Goal: Communication & Community: Answer question/provide support

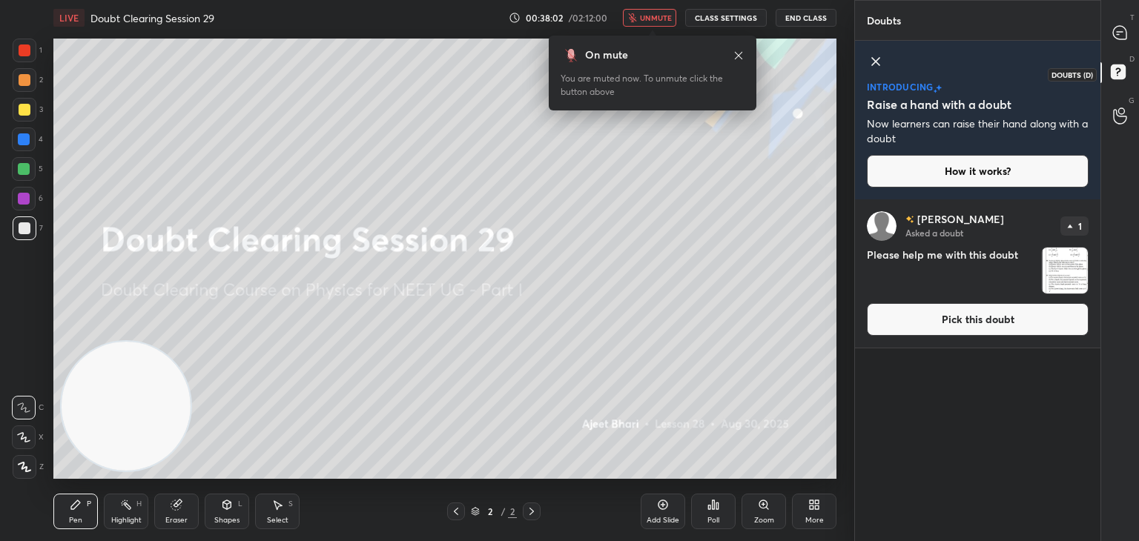
scroll to position [338, 241]
click at [1060, 280] on img "grid" at bounding box center [1065, 271] width 46 height 46
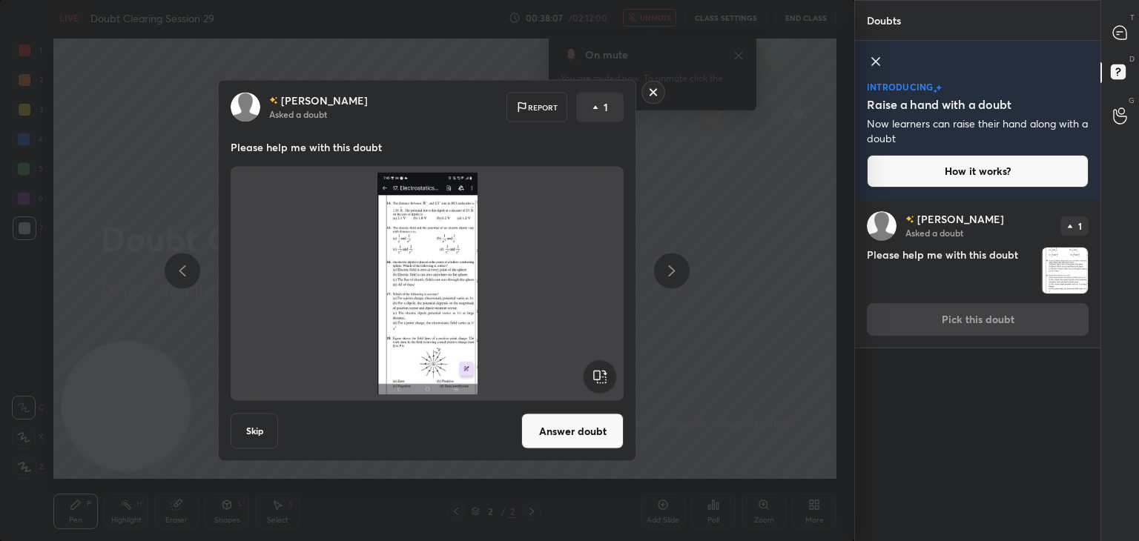
click at [593, 438] on button "Answer doubt" at bounding box center [572, 432] width 102 height 36
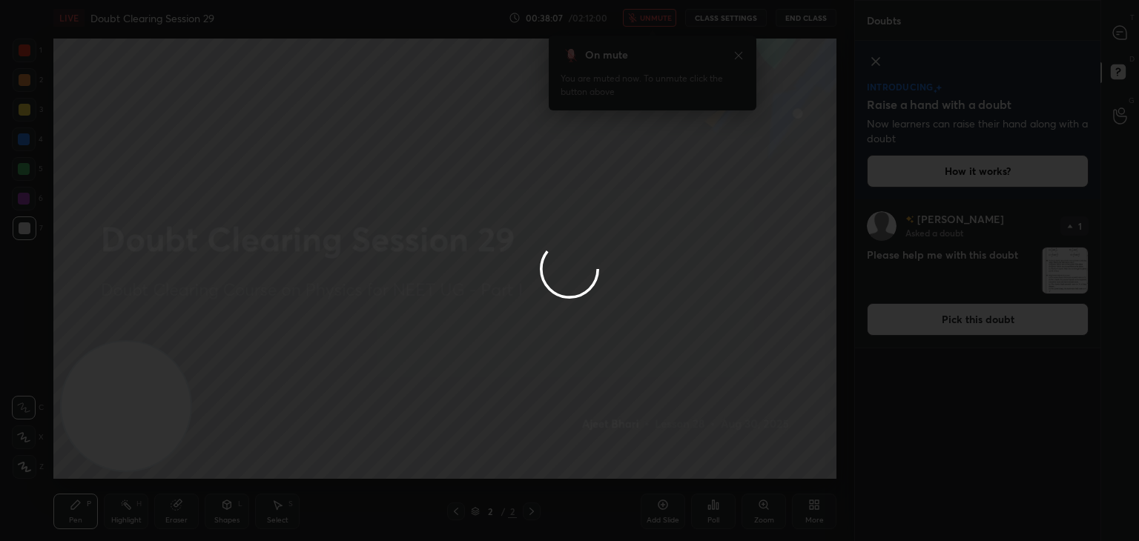
click at [644, 320] on div at bounding box center [569, 270] width 1139 height 541
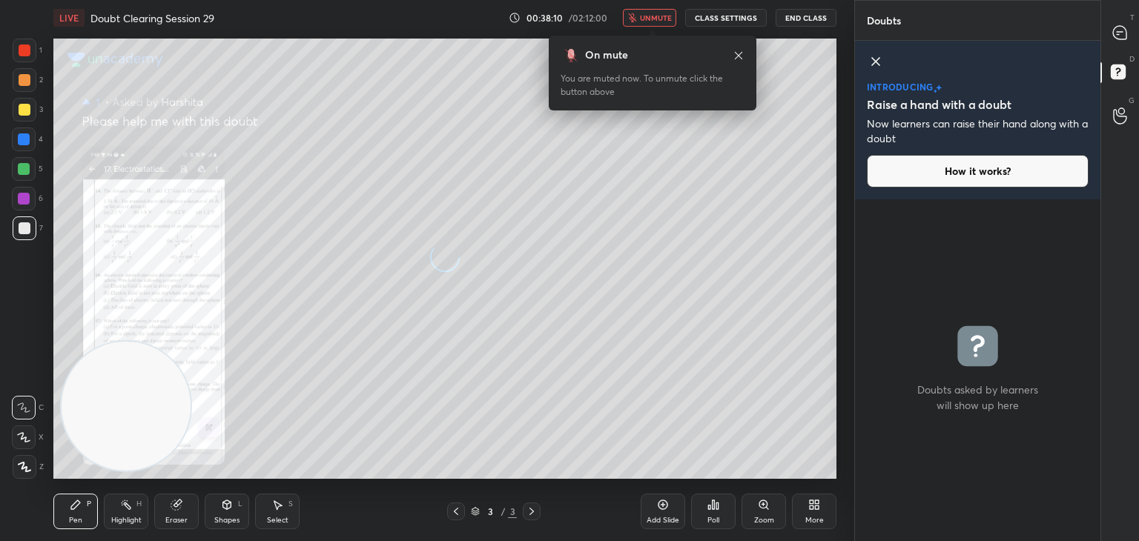
click at [664, 16] on span "unmute" at bounding box center [656, 18] width 32 height 10
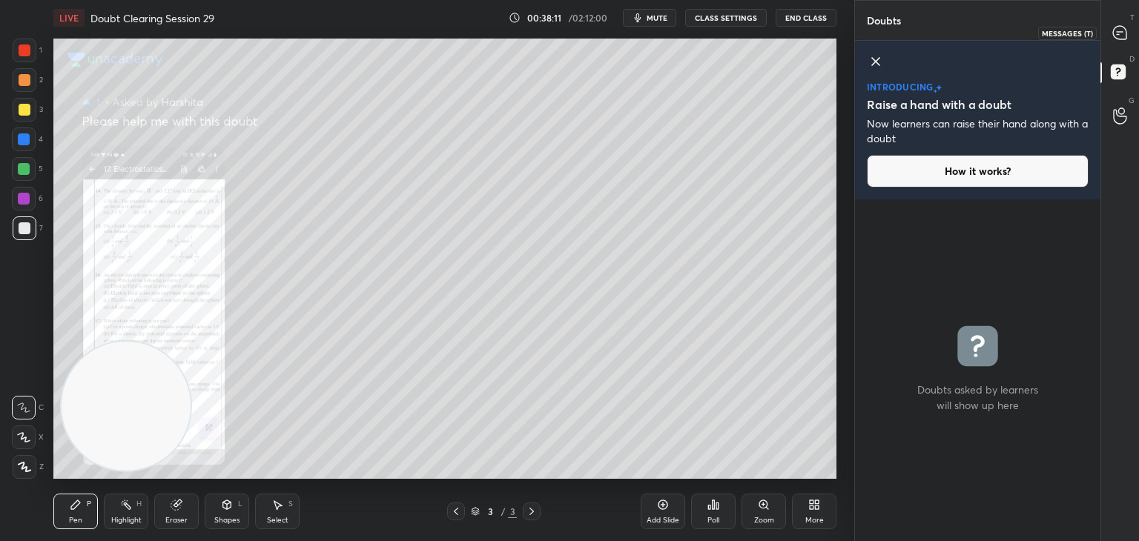
click at [1114, 38] on icon at bounding box center [1120, 33] width 16 height 16
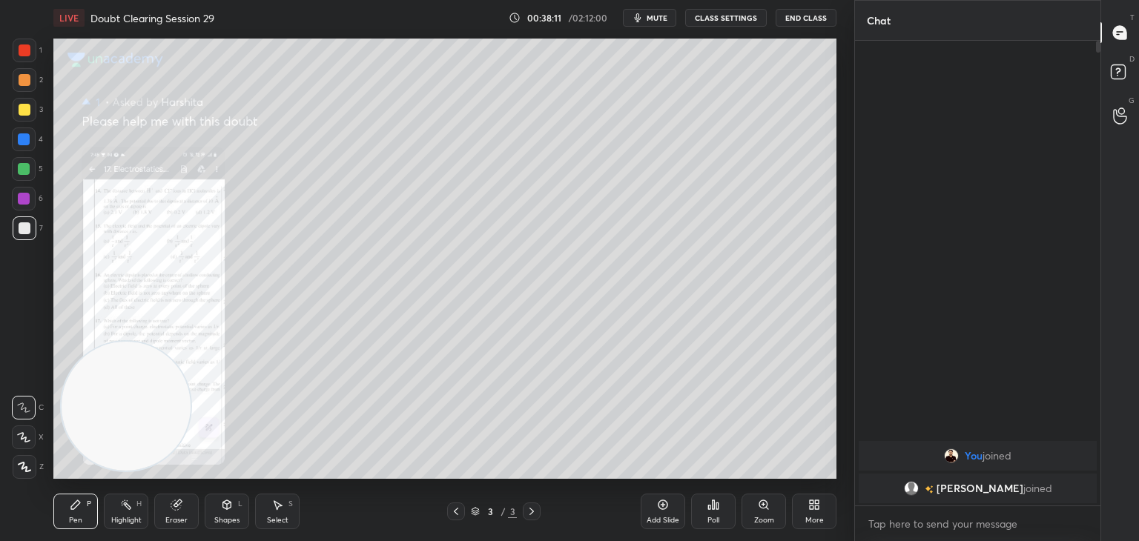
scroll to position [461, 241]
click at [761, 503] on icon at bounding box center [763, 505] width 8 height 8
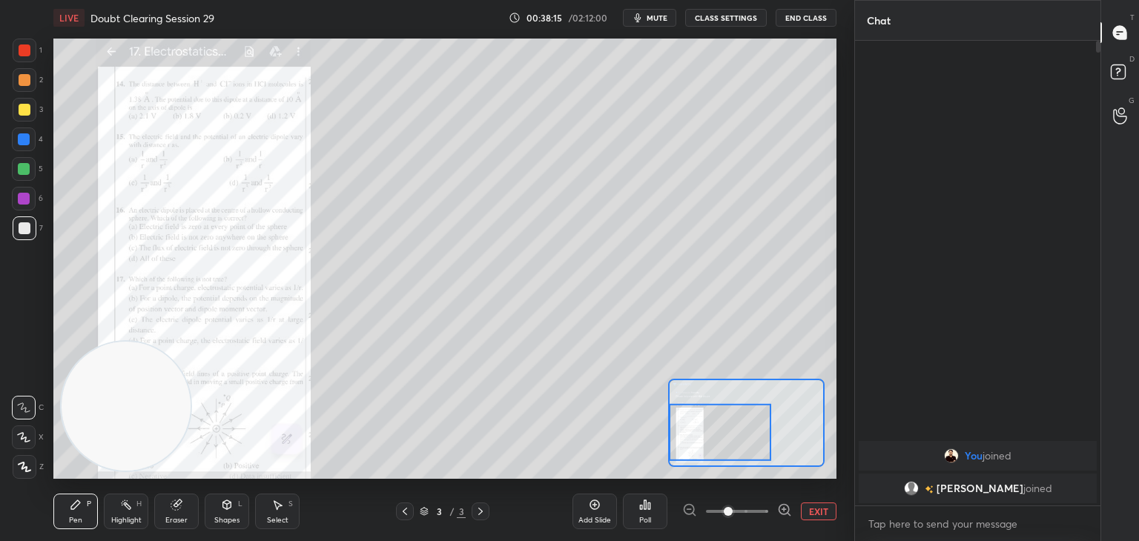
click at [782, 507] on icon at bounding box center [784, 510] width 15 height 15
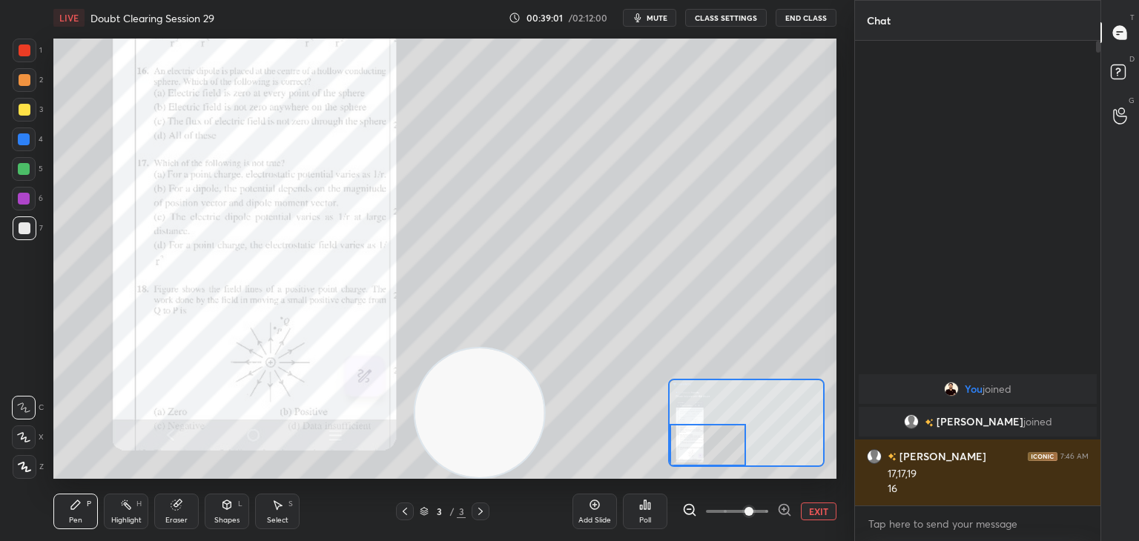
click at [29, 47] on div at bounding box center [25, 50] width 12 height 12
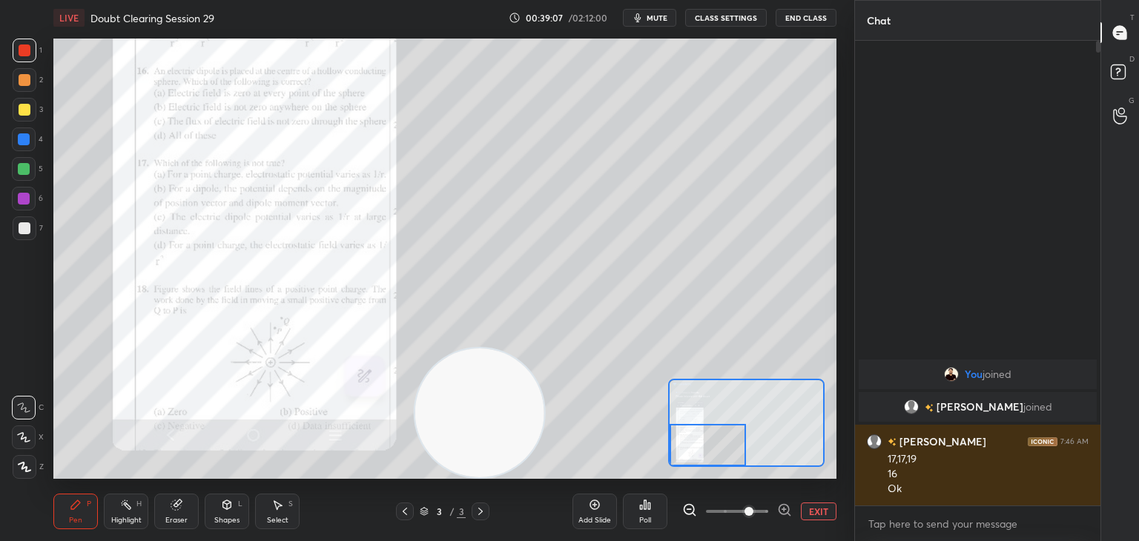
click at [181, 508] on icon at bounding box center [177, 505] width 12 height 12
click at [30, 468] on span "Erase all" at bounding box center [24, 467] width 22 height 10
click at [649, 13] on button "mute" at bounding box center [649, 18] width 53 height 18
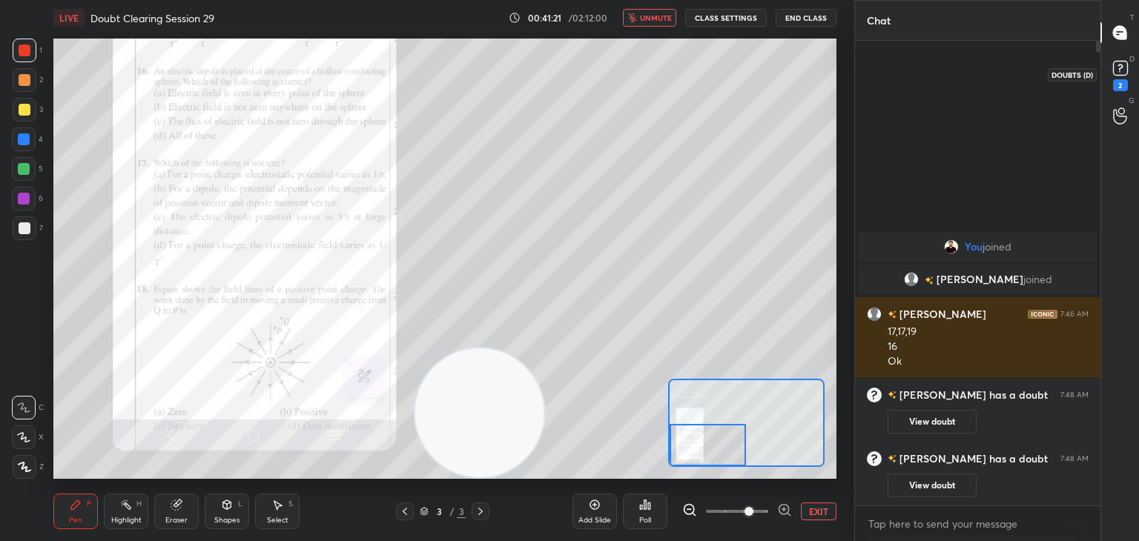
click at [1123, 74] on rect at bounding box center [1120, 69] width 14 height 14
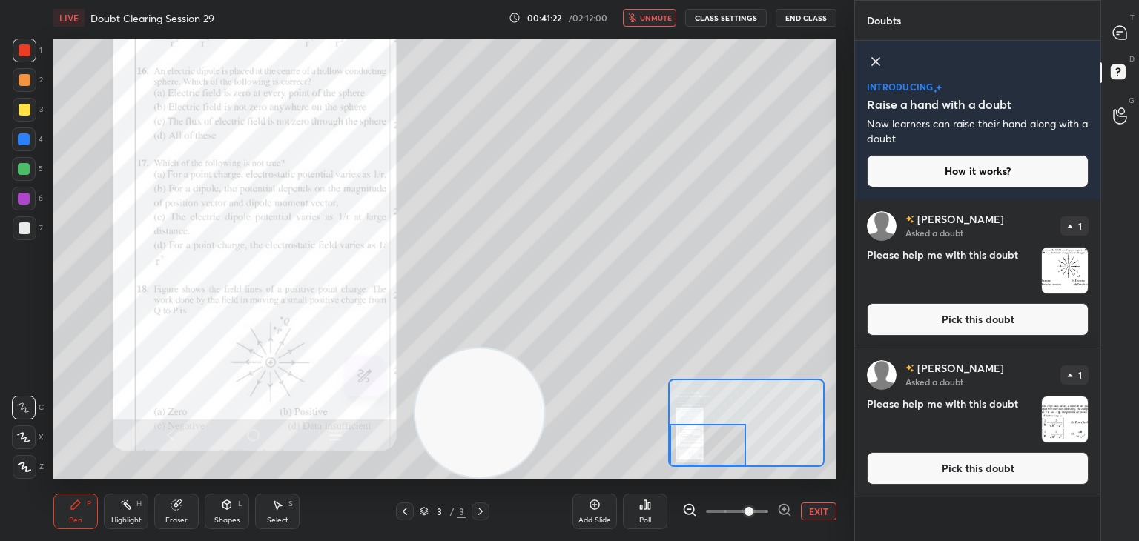
click at [1069, 274] on img "grid" at bounding box center [1065, 271] width 46 height 46
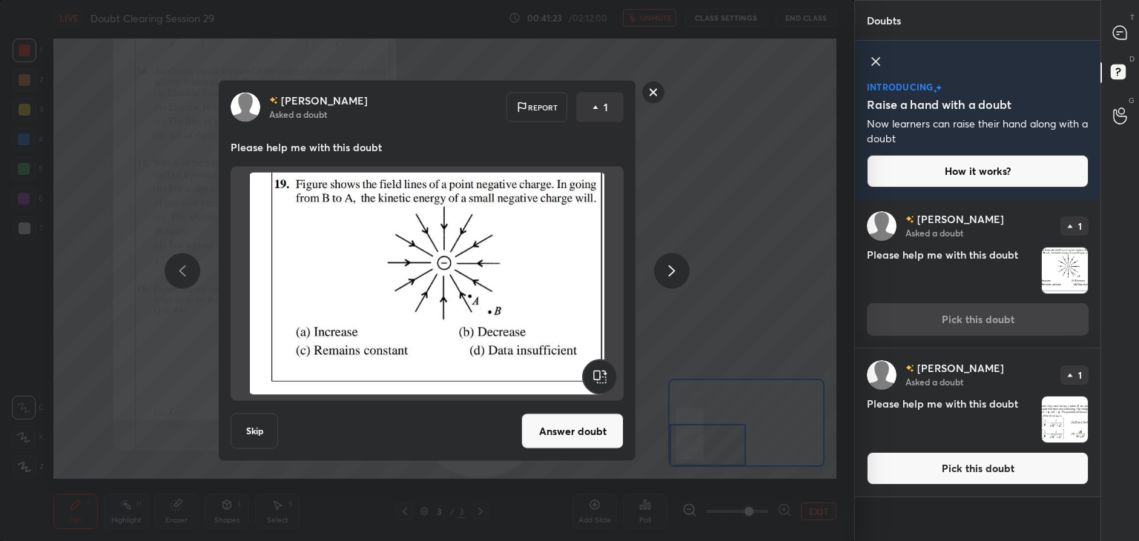
click at [1053, 401] on img "grid" at bounding box center [1065, 420] width 46 height 46
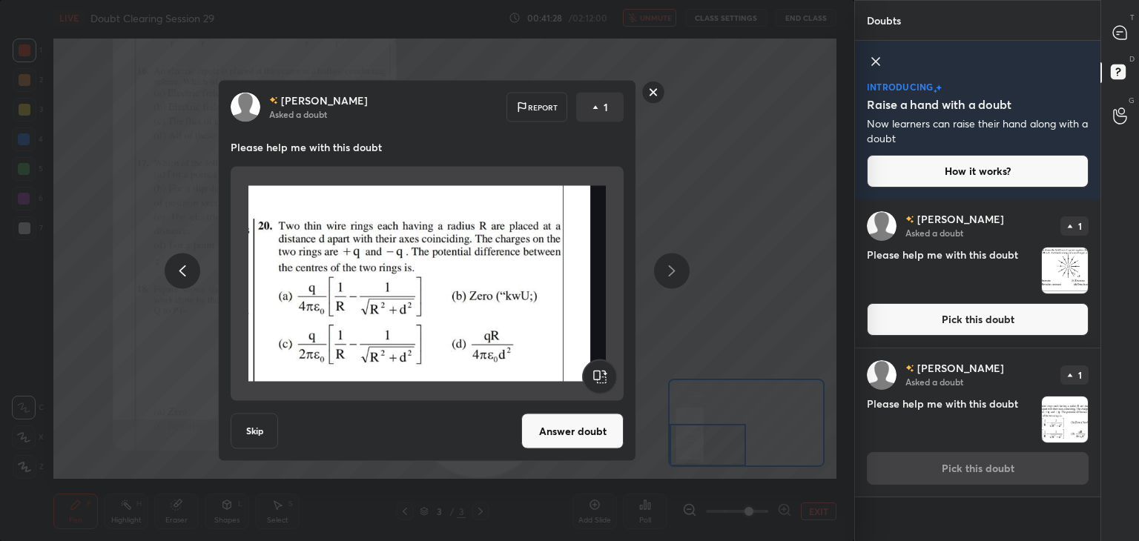
click at [652, 96] on rect at bounding box center [653, 92] width 23 height 23
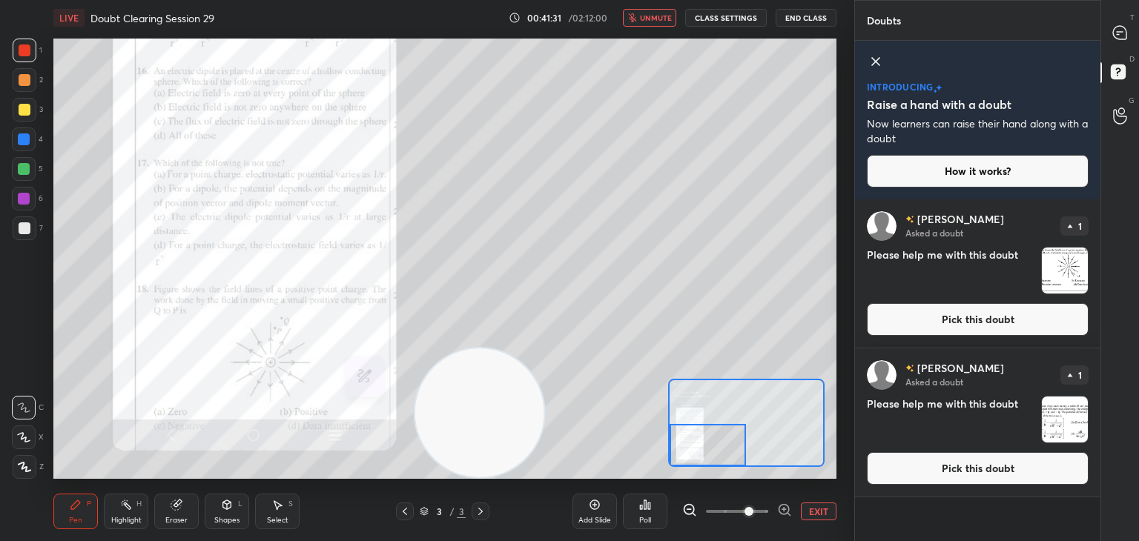
click at [664, 11] on button "unmute" at bounding box center [649, 18] width 53 height 18
click at [1127, 32] on icon at bounding box center [1120, 33] width 16 height 16
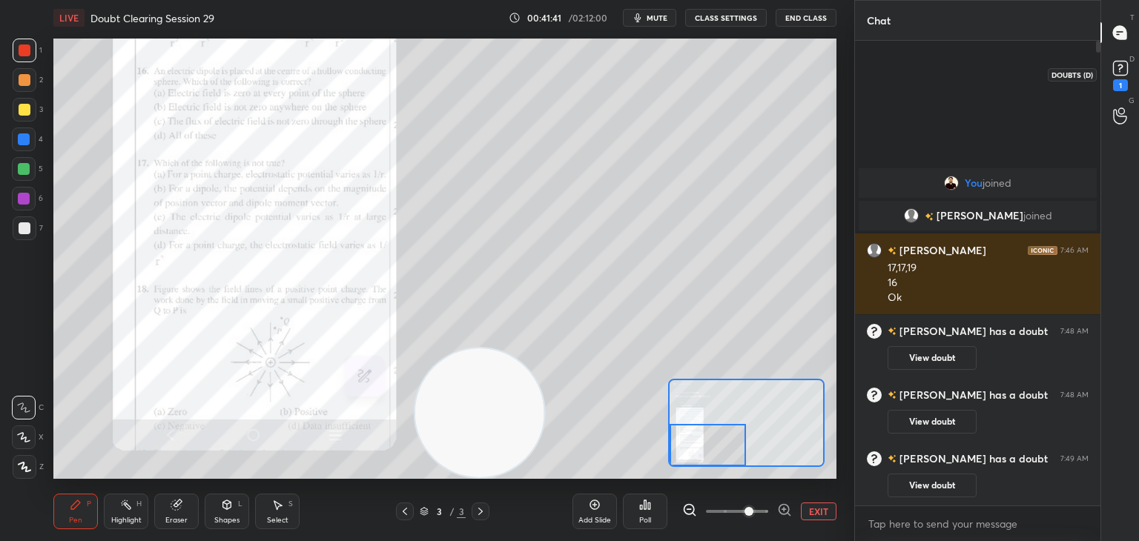
click at [1113, 75] on icon at bounding box center [1120, 68] width 22 height 22
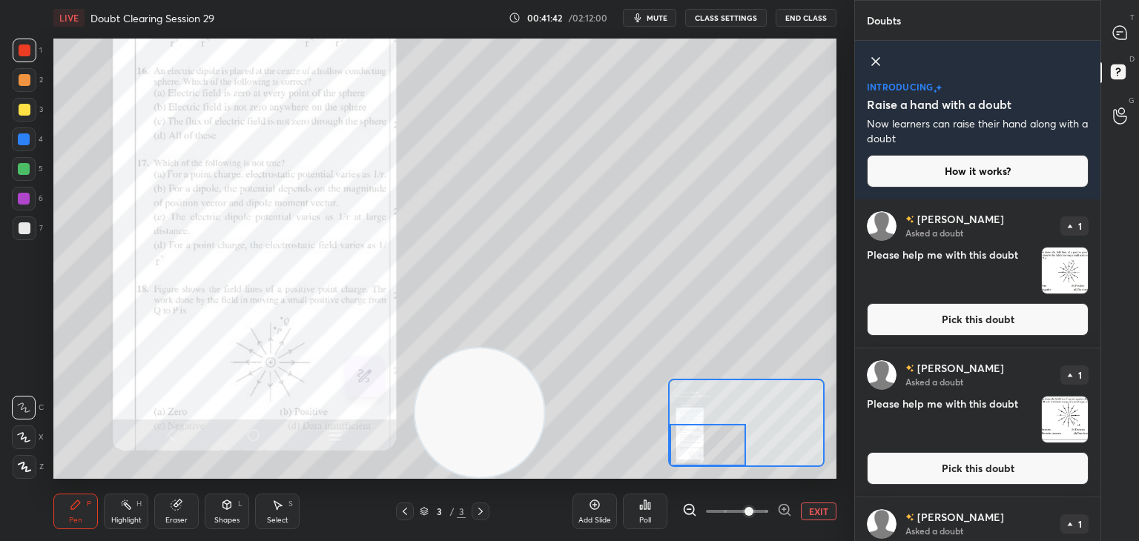
click at [1078, 260] on img "grid" at bounding box center [1065, 271] width 46 height 46
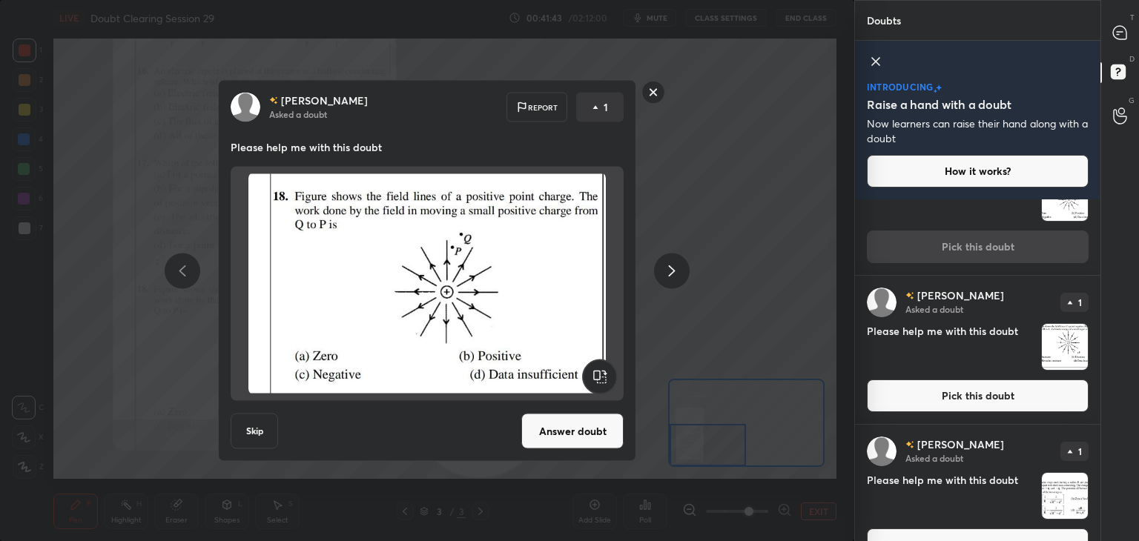
scroll to position [105, 0]
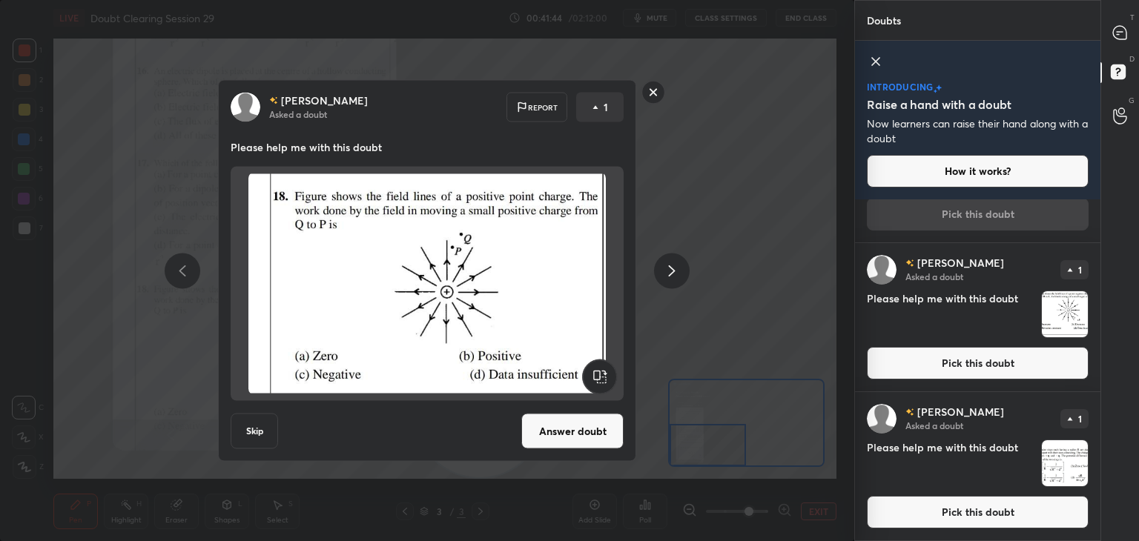
click at [1056, 306] on img "grid" at bounding box center [1065, 314] width 46 height 46
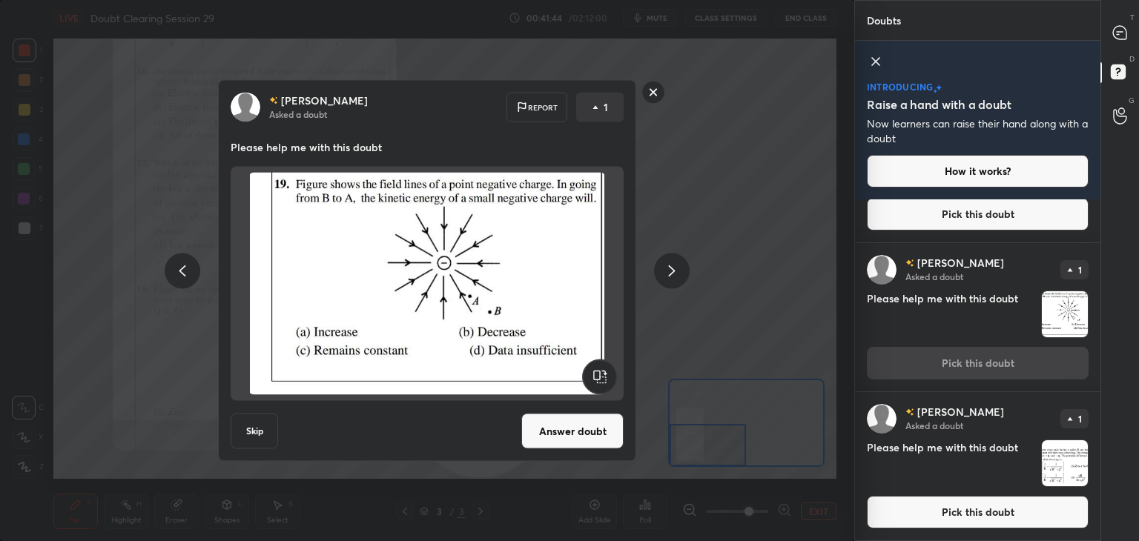
click at [1050, 468] on img "grid" at bounding box center [1065, 463] width 46 height 46
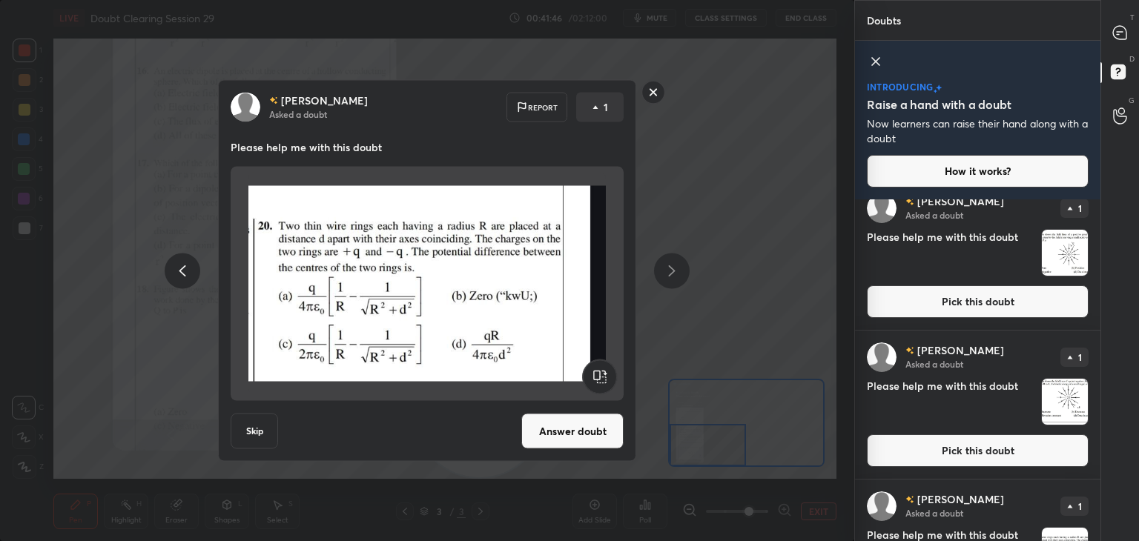
scroll to position [0, 0]
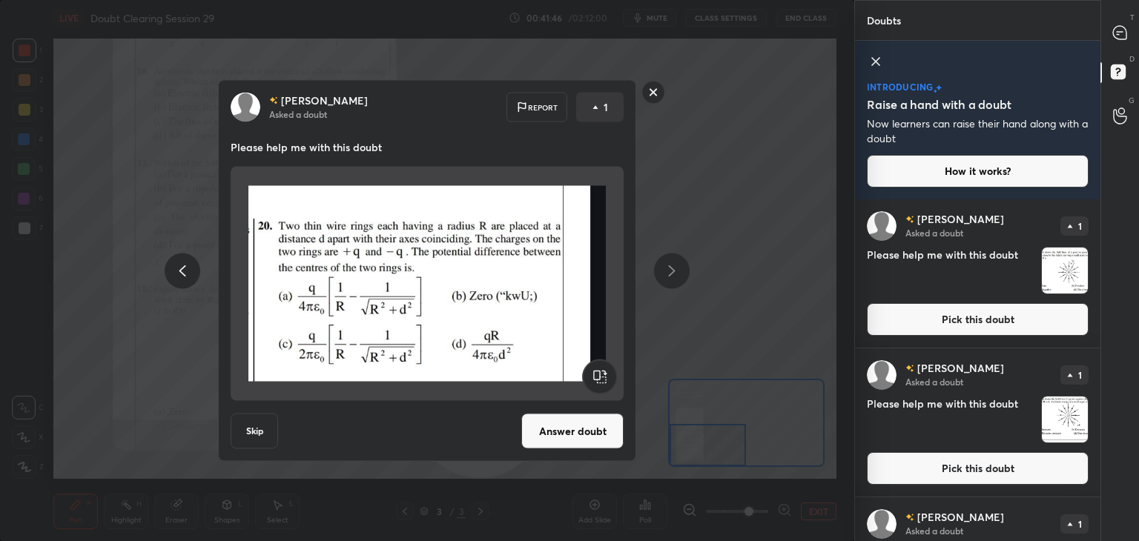
click at [1055, 253] on img "grid" at bounding box center [1065, 271] width 46 height 46
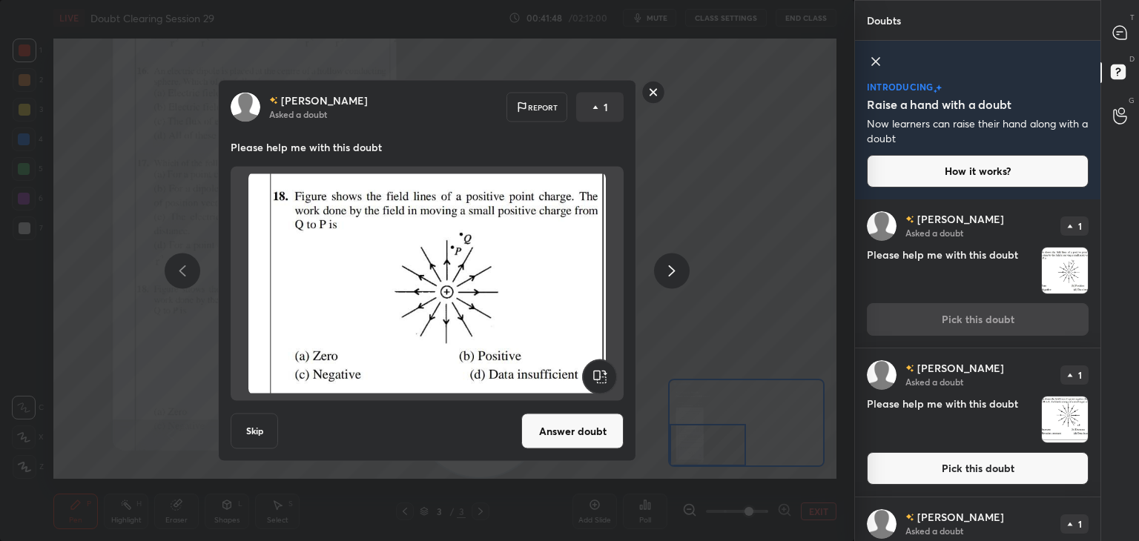
click at [650, 98] on rect at bounding box center [653, 92] width 23 height 23
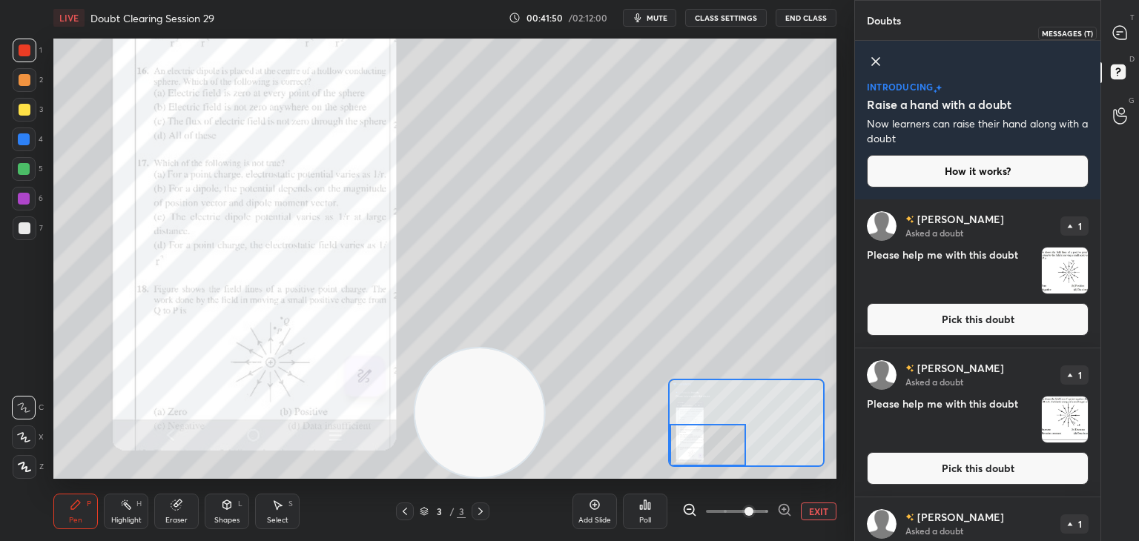
click at [1127, 33] on icon at bounding box center [1120, 33] width 16 height 16
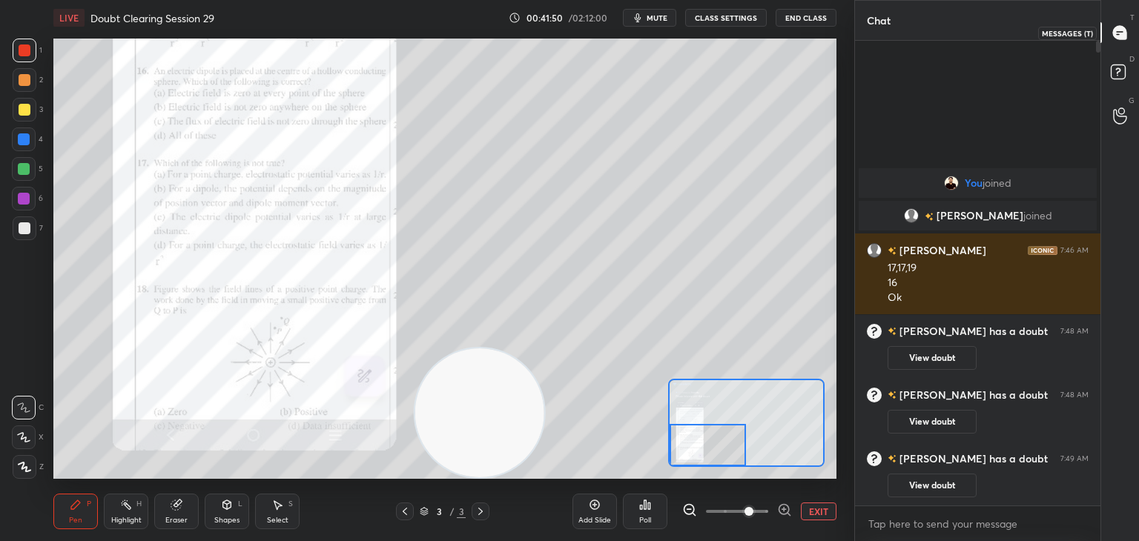
scroll to position [461, 241]
click at [1126, 81] on icon at bounding box center [1120, 74] width 27 height 27
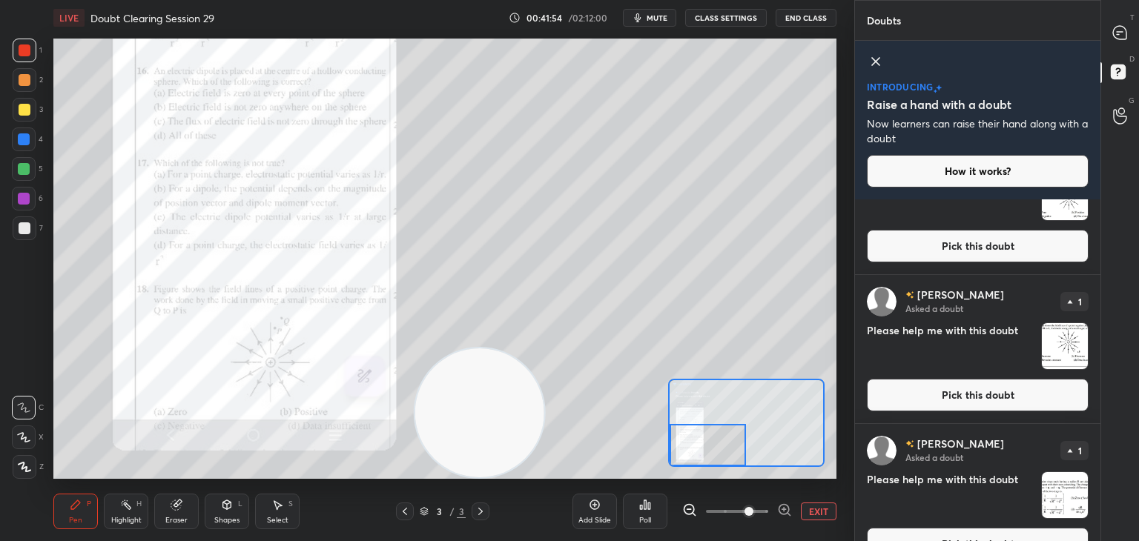
scroll to position [105, 0]
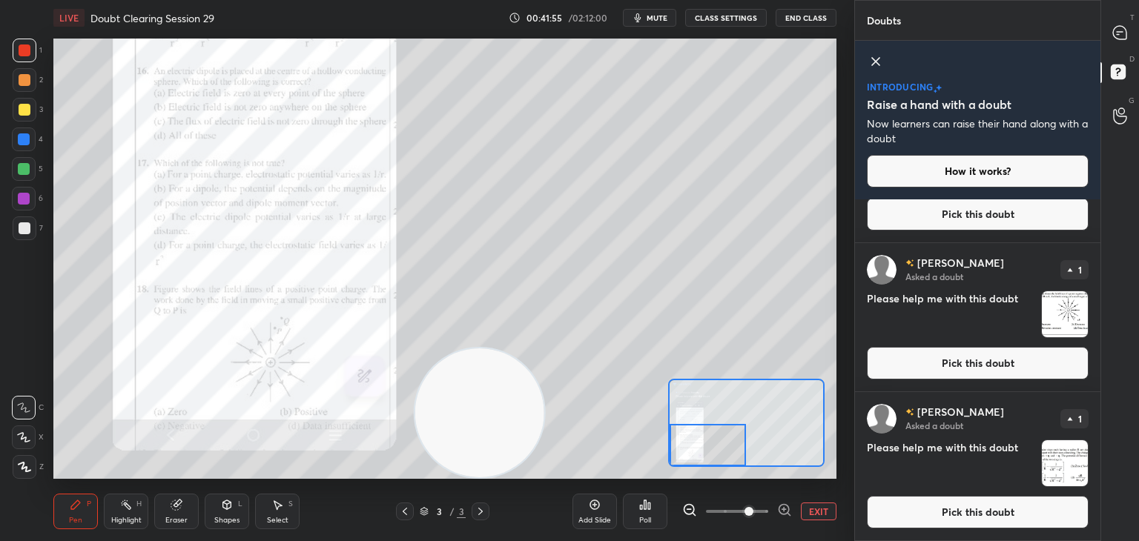
click at [1060, 450] on img "grid" at bounding box center [1065, 463] width 46 height 46
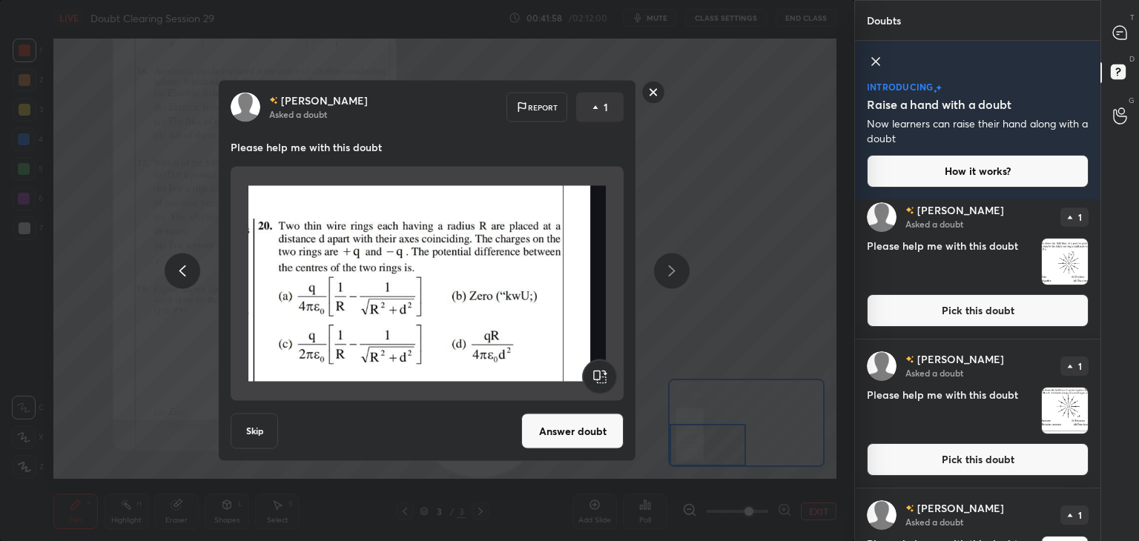
scroll to position [9, 0]
click at [1052, 260] on img "grid" at bounding box center [1065, 262] width 46 height 46
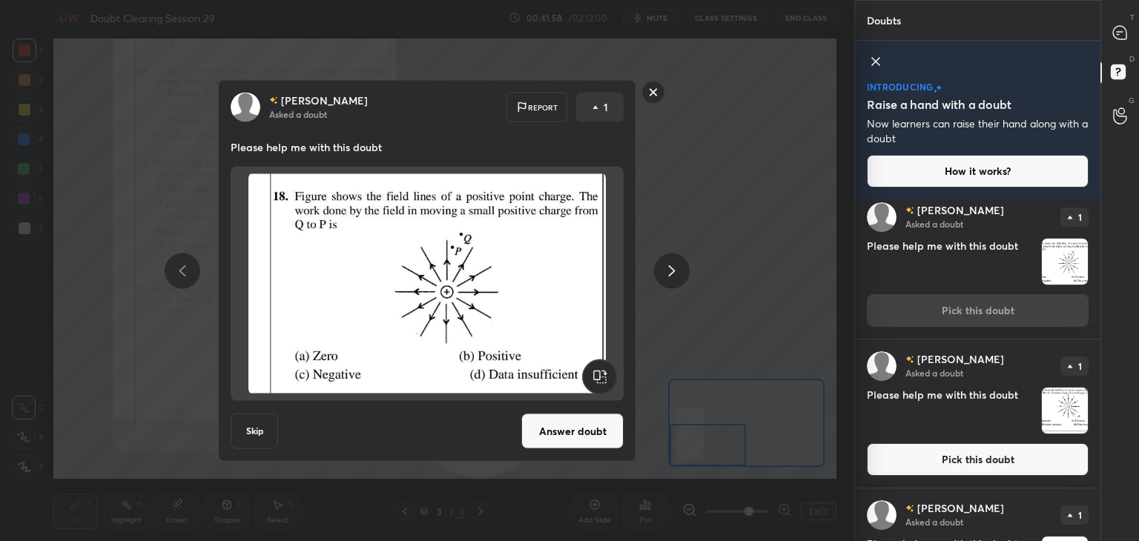
scroll to position [0, 0]
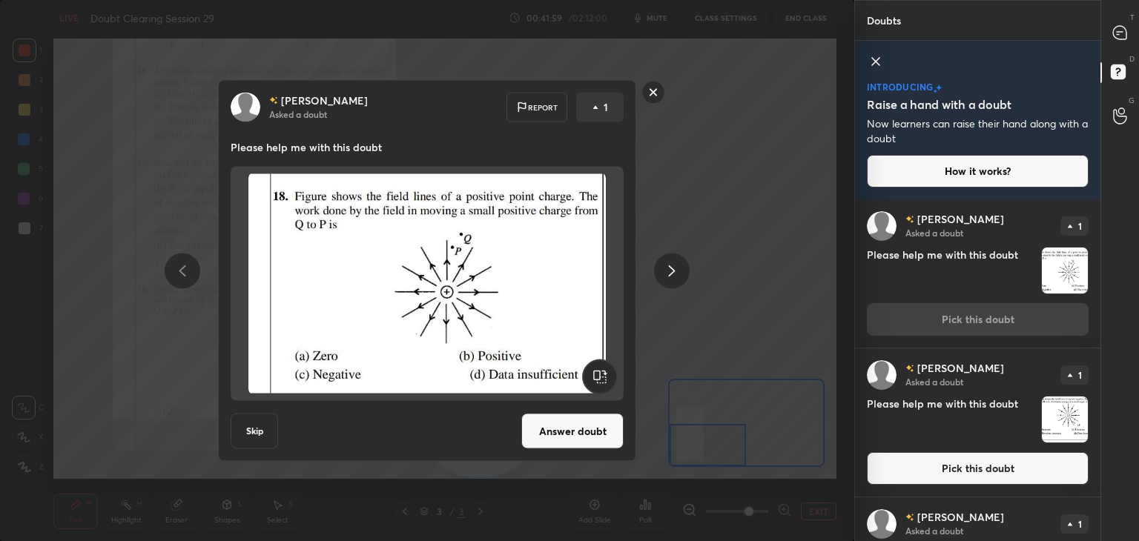
click at [650, 98] on rect at bounding box center [653, 92] width 23 height 23
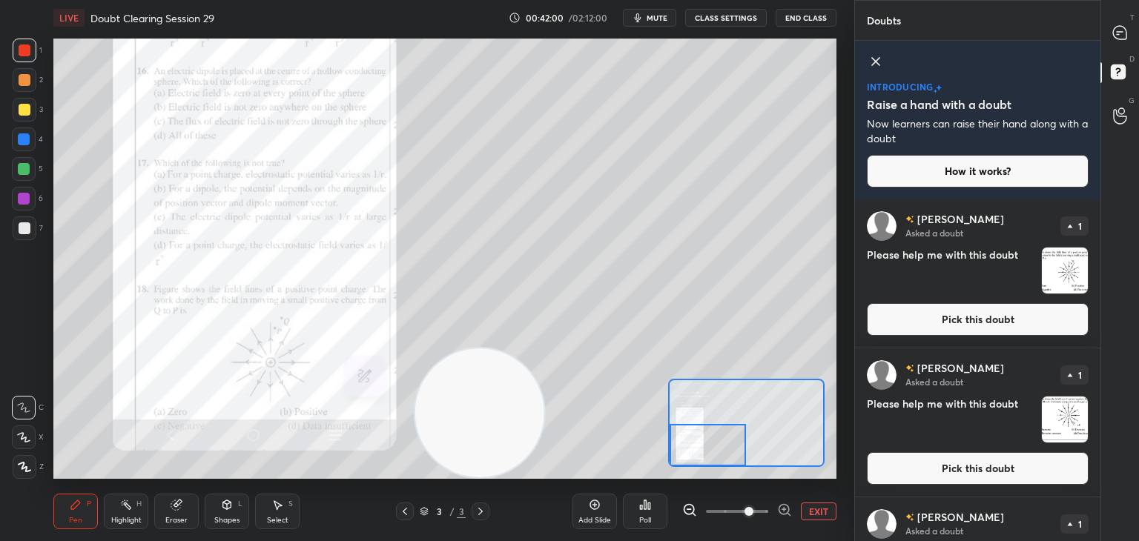
click at [1123, 33] on icon at bounding box center [1119, 32] width 13 height 13
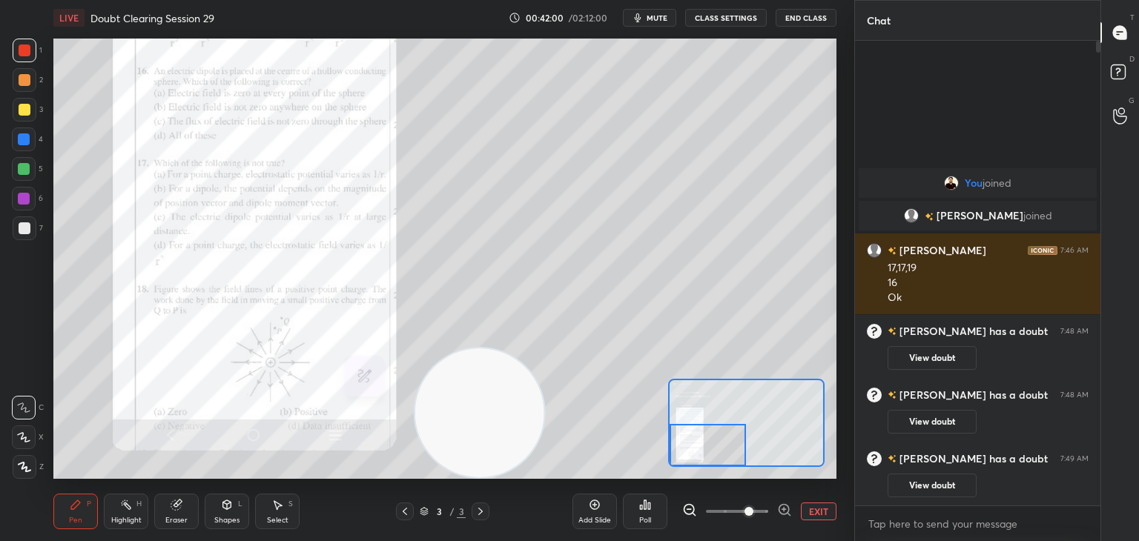
scroll to position [461, 241]
click at [1021, 109] on div "You joined [PERSON_NAME] joined [PERSON_NAME] 7:46 AM 17,17,19 16 Ok [PERSON_NA…" at bounding box center [977, 273] width 245 height 465
click at [189, 508] on div "Eraser" at bounding box center [176, 512] width 44 height 36
click at [172, 490] on div "Pen P Highlight H Eraser Shapes L Select S 3 / 3 Add Slide Poll EXIT" at bounding box center [444, 511] width 783 height 59
click at [24, 475] on div "Erase all" at bounding box center [24, 467] width 24 height 24
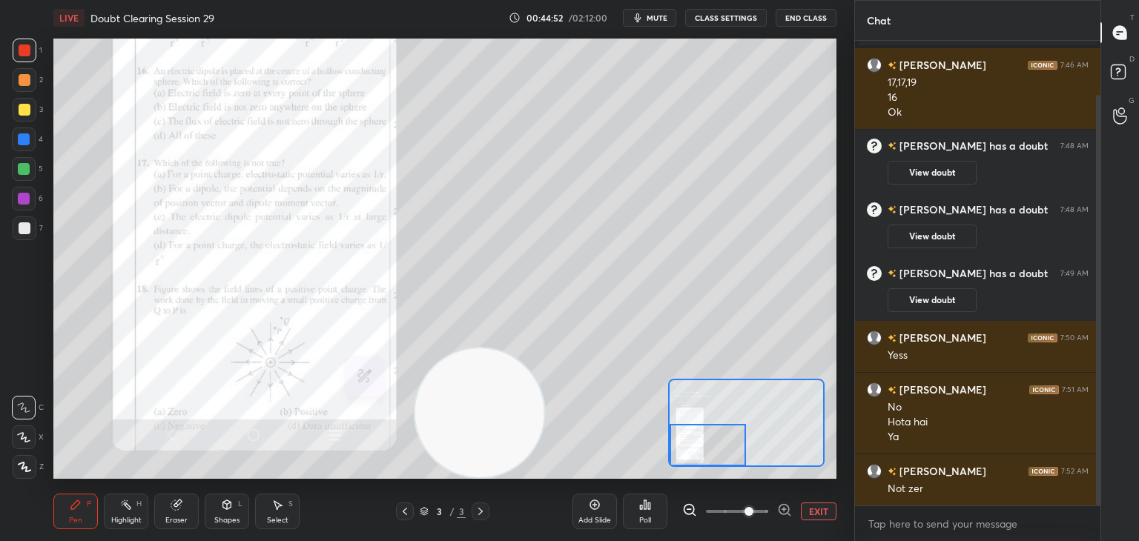
scroll to position [76, 0]
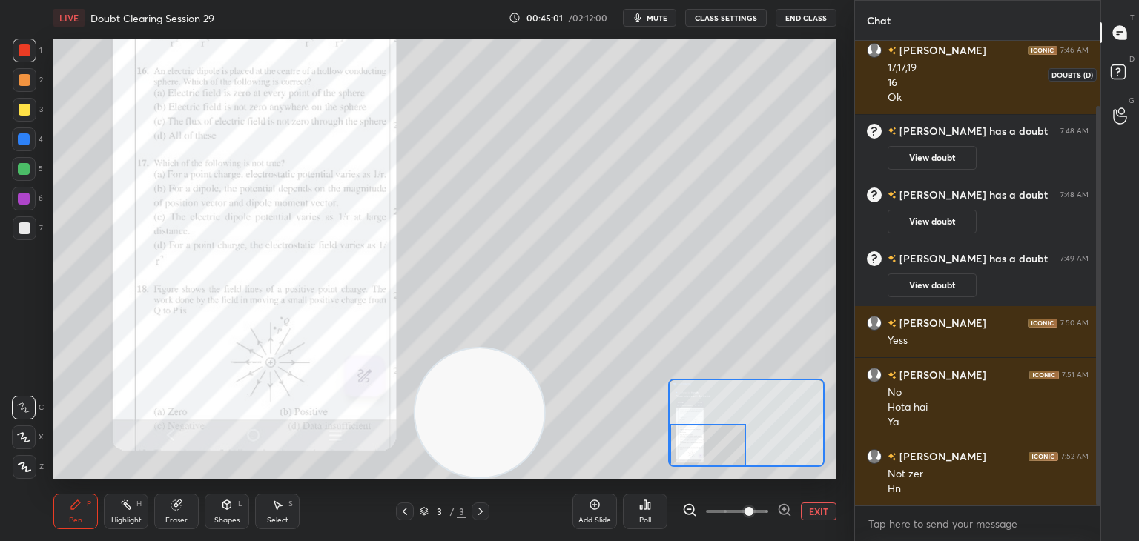
click at [1121, 74] on rect at bounding box center [1118, 72] width 14 height 14
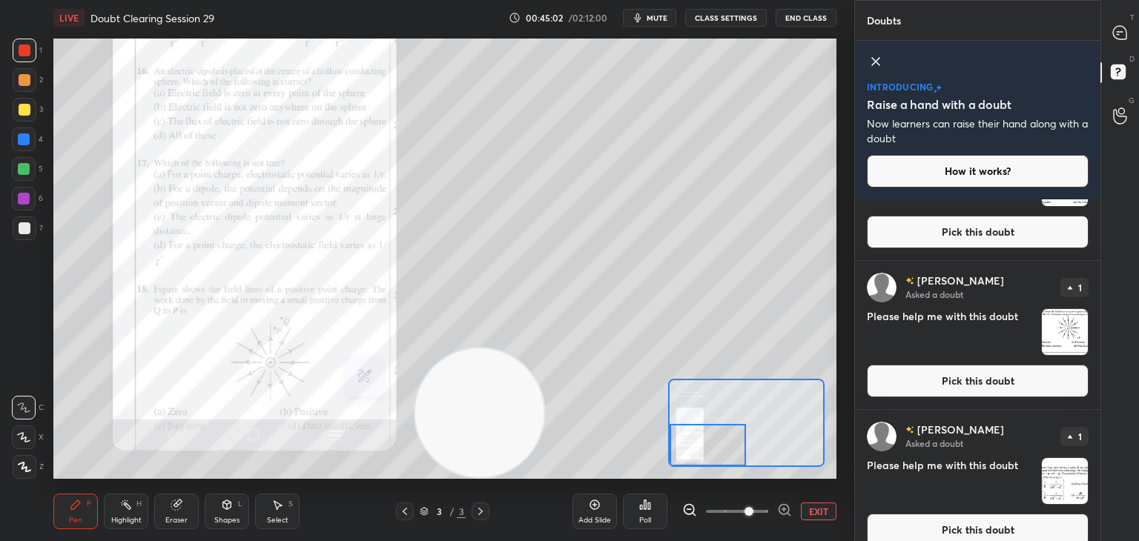
scroll to position [105, 0]
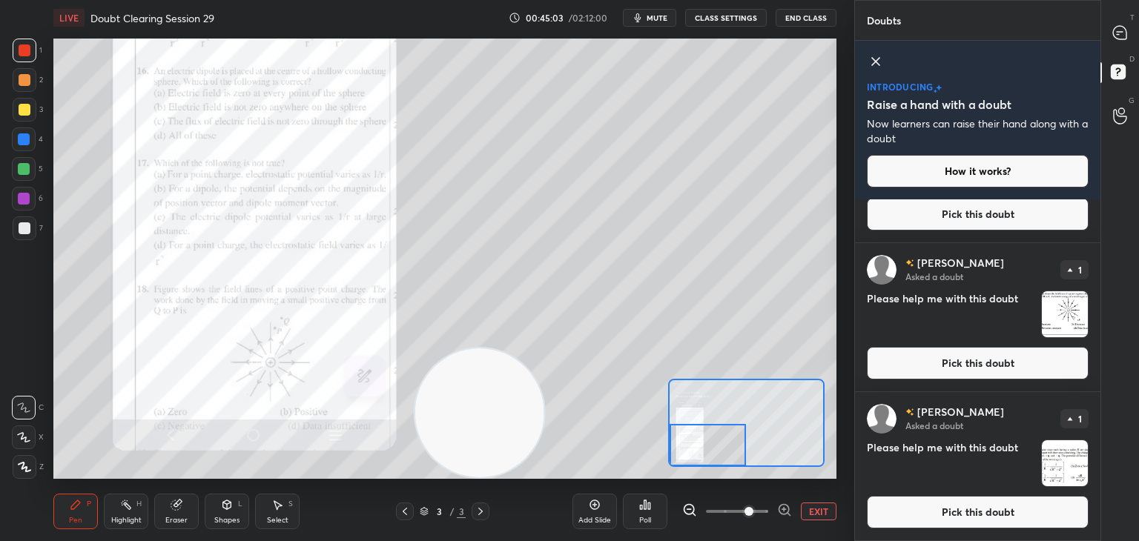
click at [1048, 437] on div "[PERSON_NAME] Asked a doubt 1 Please help me with this doubt Pick this doubt" at bounding box center [977, 466] width 245 height 148
click at [662, 13] on span "mute" at bounding box center [657, 18] width 21 height 10
click at [1060, 315] on img "grid" at bounding box center [1065, 314] width 46 height 46
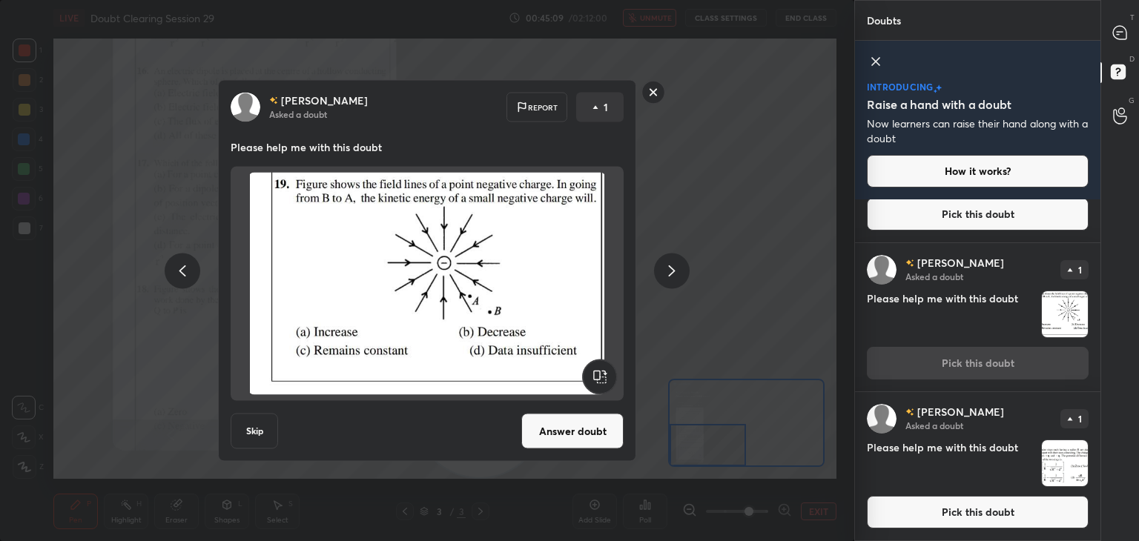
click at [588, 277] on img at bounding box center [426, 284] width 357 height 222
click at [581, 432] on button "Answer doubt" at bounding box center [572, 432] width 102 height 36
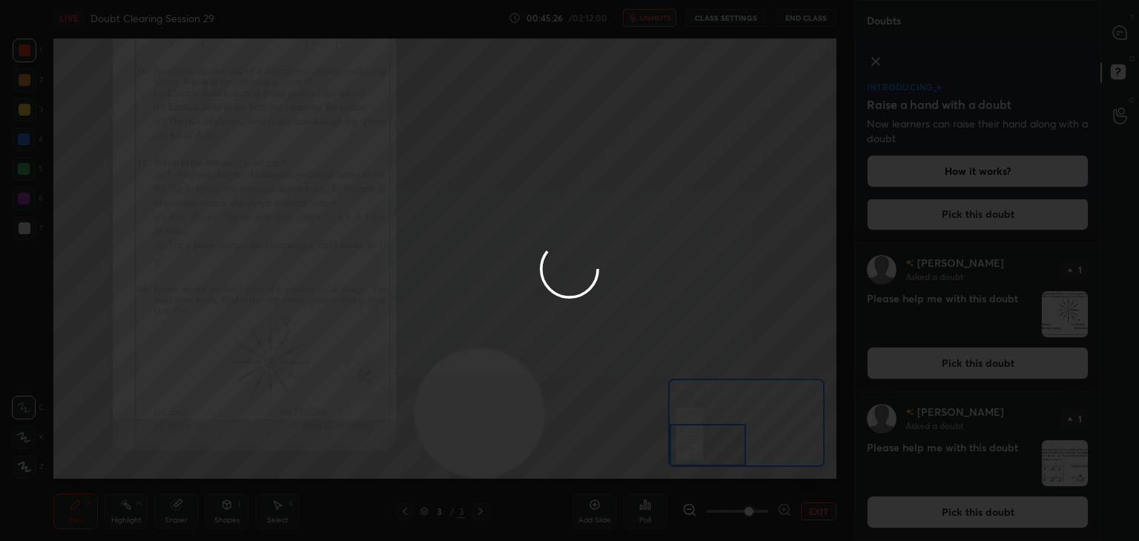
scroll to position [0, 0]
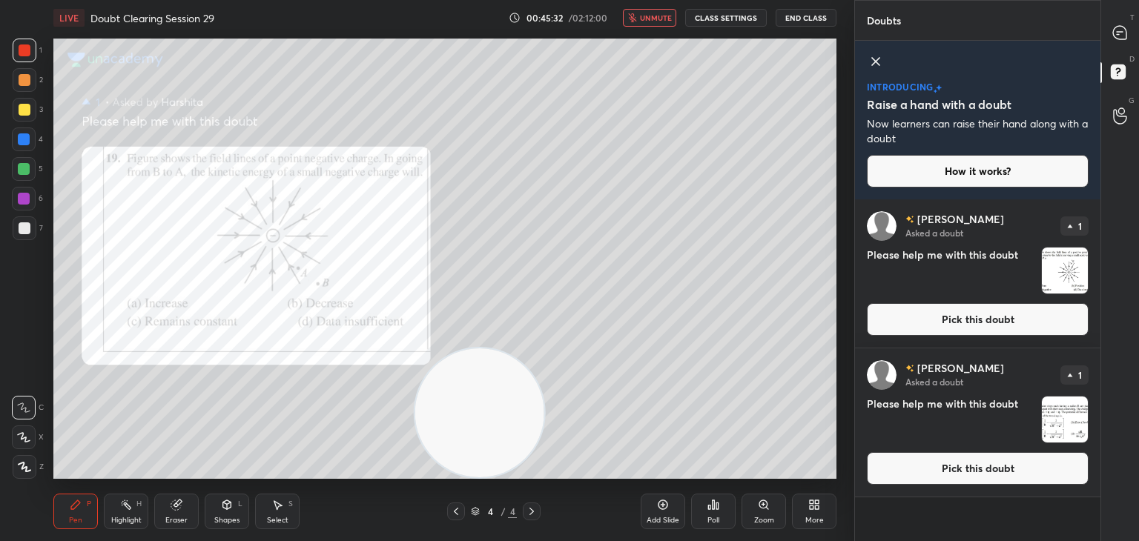
click at [647, 16] on span "unmute" at bounding box center [656, 18] width 32 height 10
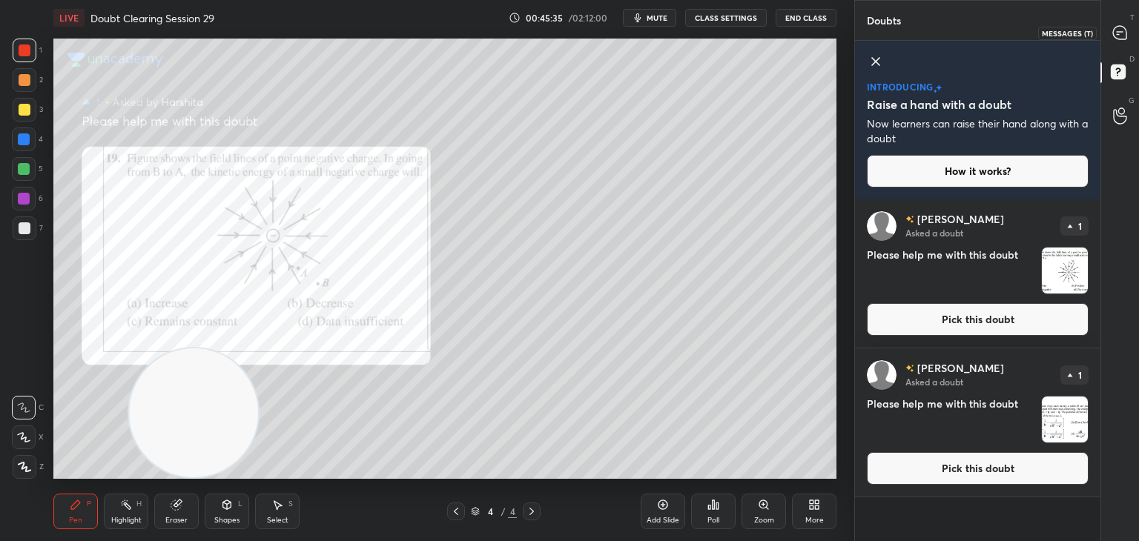
click at [1124, 45] on div at bounding box center [1121, 32] width 30 height 27
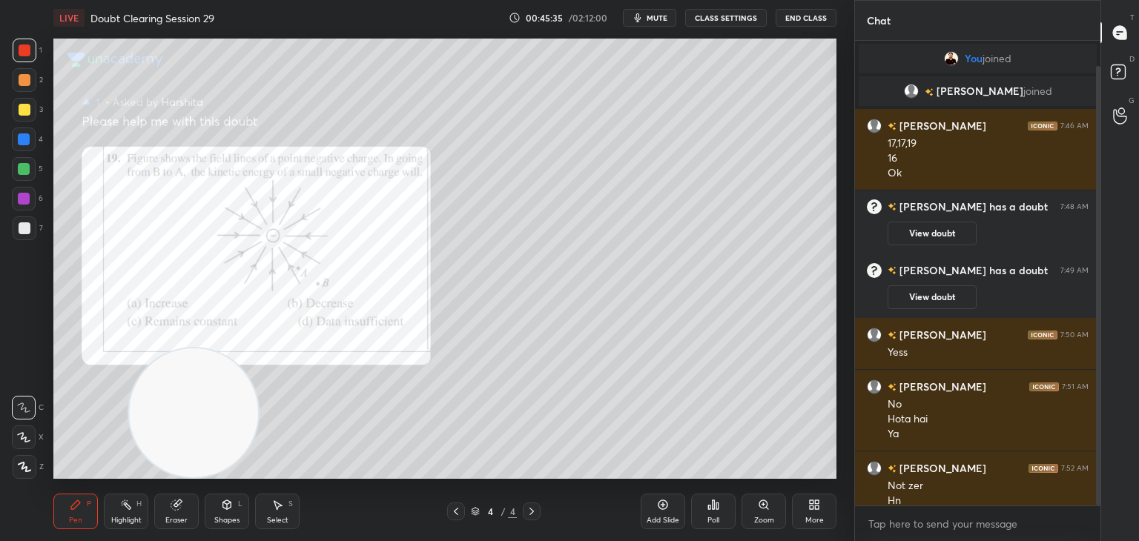
scroll to position [461, 241]
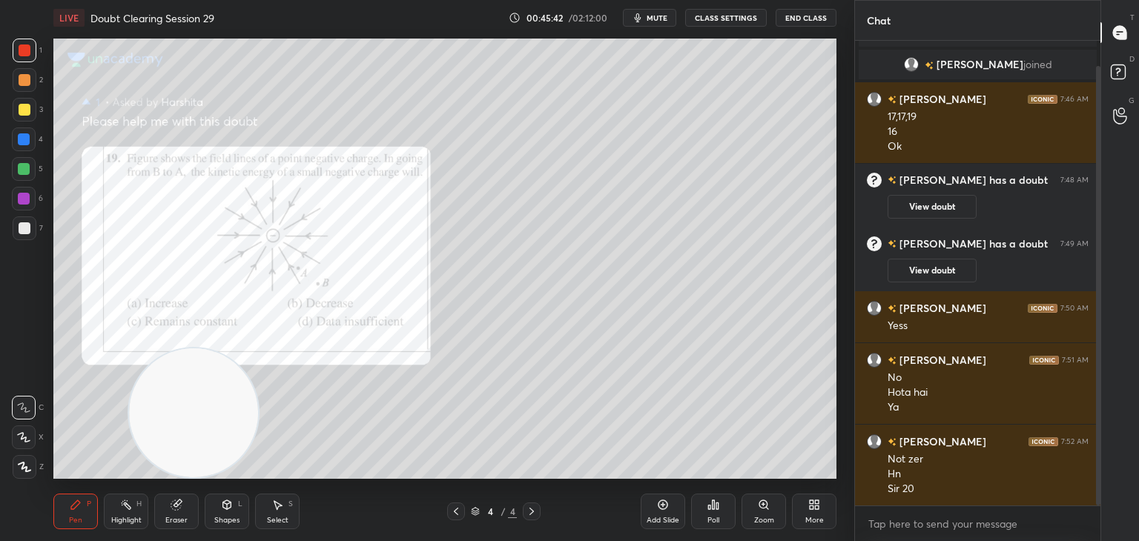
click at [38, 437] on div "X" at bounding box center [28, 438] width 32 height 24
click at [655, 10] on button "mute" at bounding box center [649, 18] width 53 height 18
click at [1110, 80] on icon at bounding box center [1120, 74] width 27 height 27
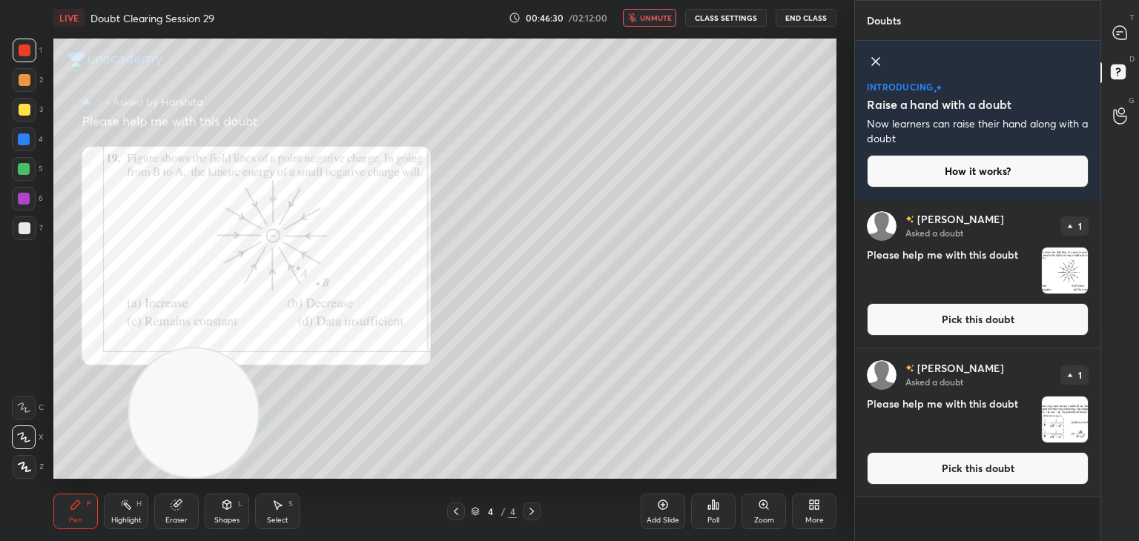
click at [1061, 262] on img "grid" at bounding box center [1065, 271] width 46 height 46
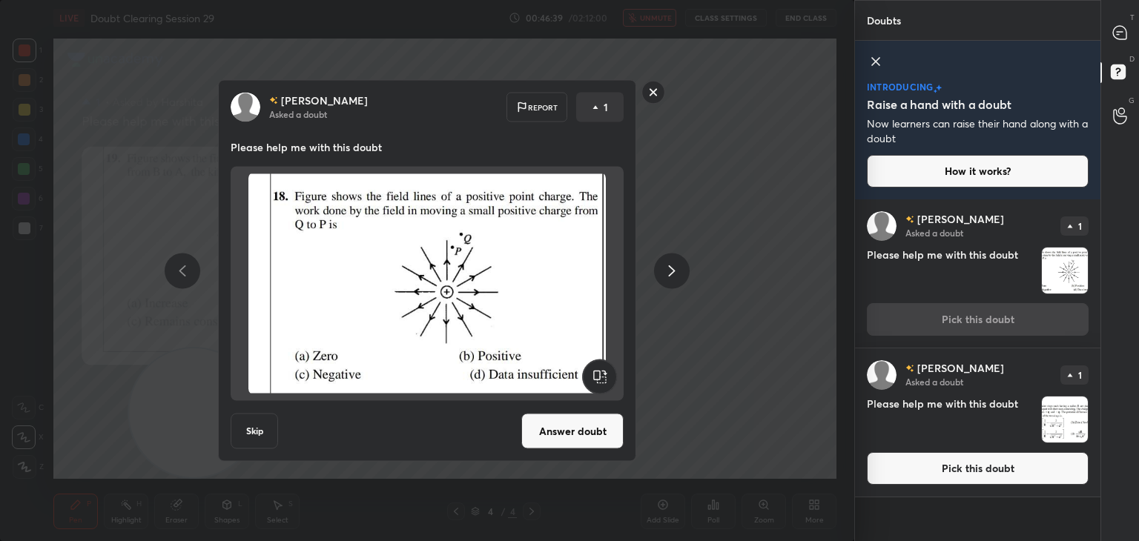
click at [523, 285] on img at bounding box center [426, 284] width 357 height 222
click at [590, 441] on button "Answer doubt" at bounding box center [572, 432] width 102 height 36
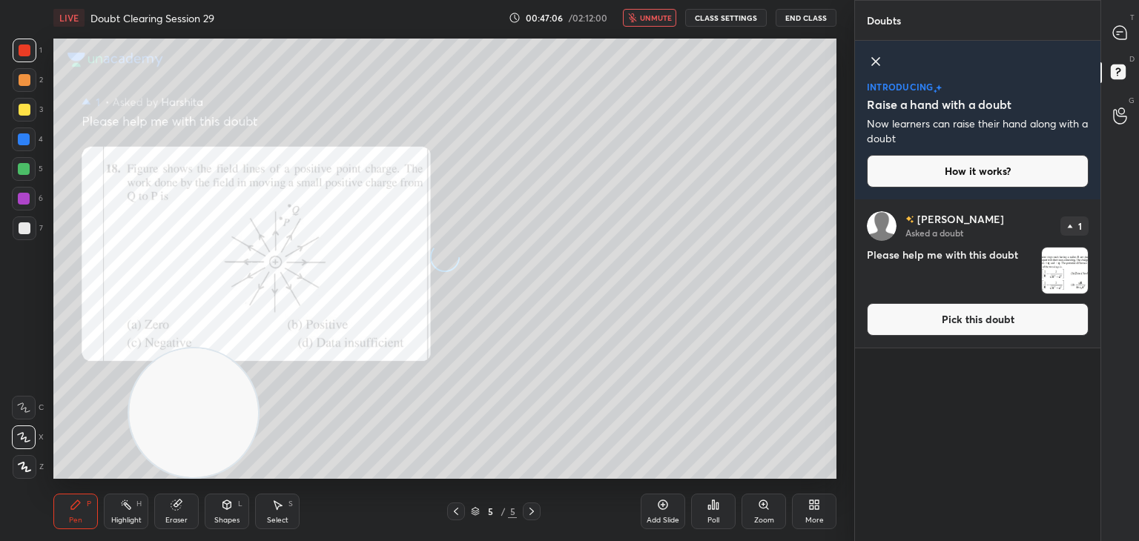
click at [635, 19] on icon "button" at bounding box center [632, 17] width 8 height 9
click at [1109, 33] on div at bounding box center [1121, 32] width 30 height 27
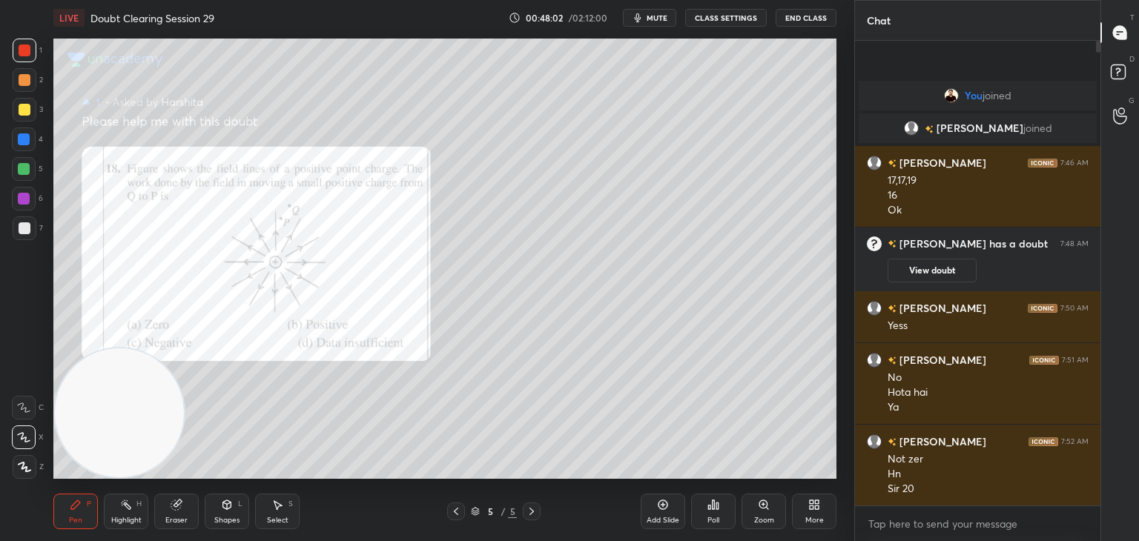
click at [651, 21] on span "mute" at bounding box center [657, 18] width 21 height 10
click at [1121, 82] on icon at bounding box center [1120, 74] width 27 height 27
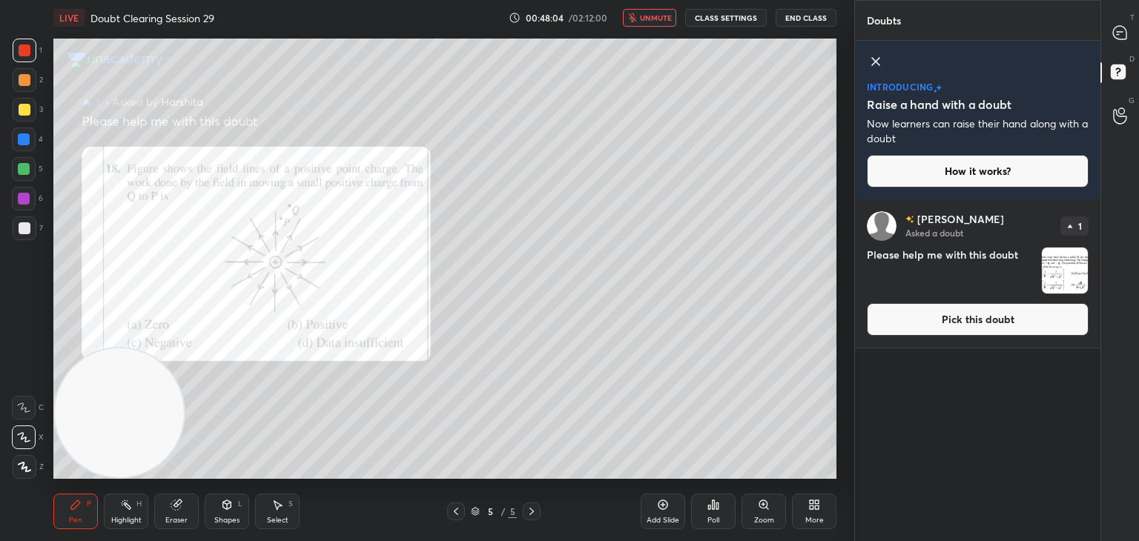
click at [1059, 265] on img "grid" at bounding box center [1065, 271] width 46 height 46
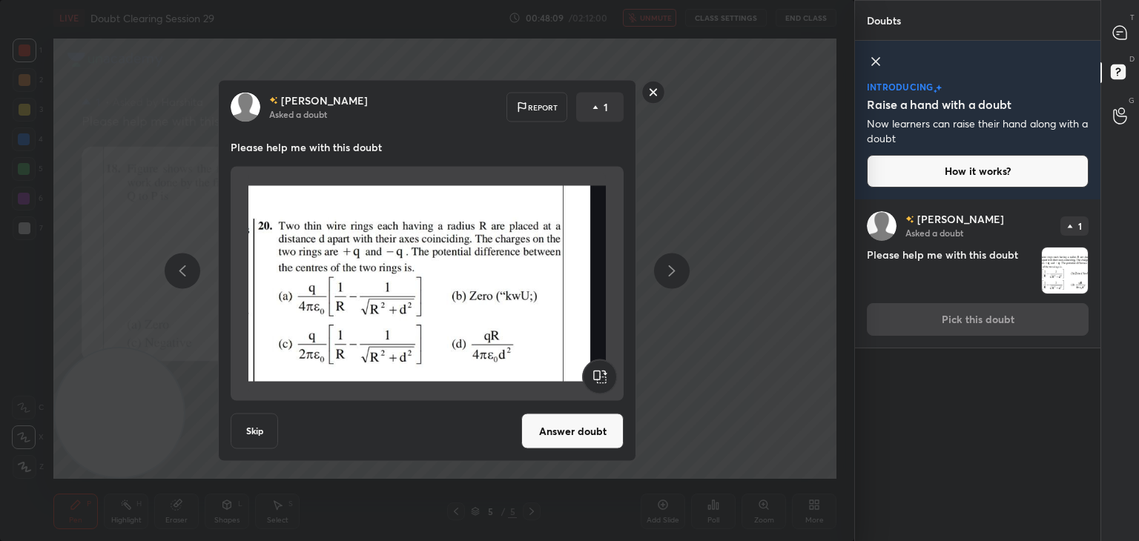
click at [465, 268] on img at bounding box center [426, 284] width 357 height 222
click at [579, 440] on button "Answer doubt" at bounding box center [572, 432] width 102 height 36
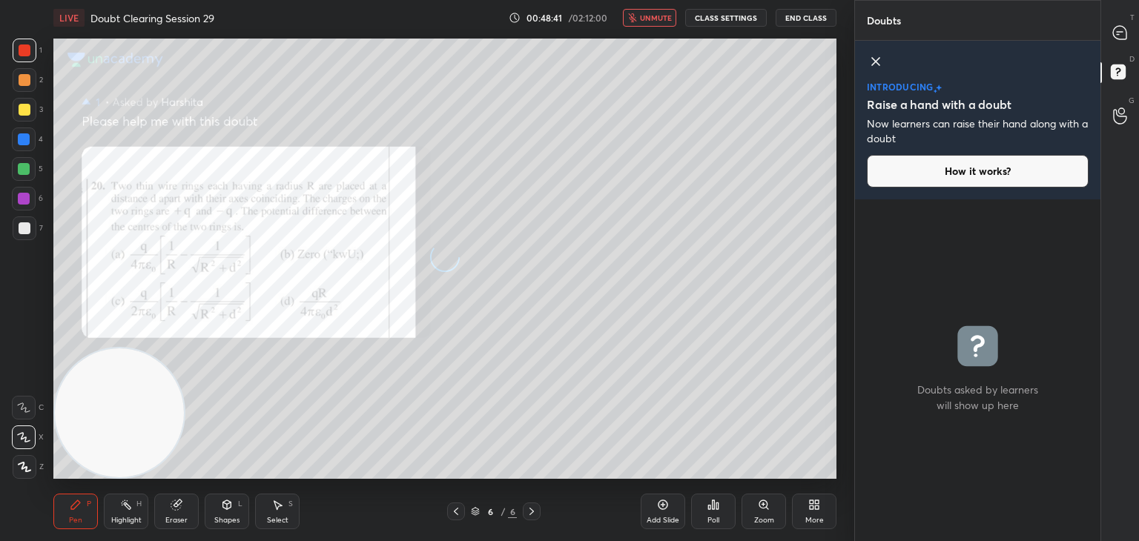
click at [650, 24] on button "unmute" at bounding box center [649, 18] width 53 height 18
click at [1115, 27] on icon at bounding box center [1119, 32] width 13 height 13
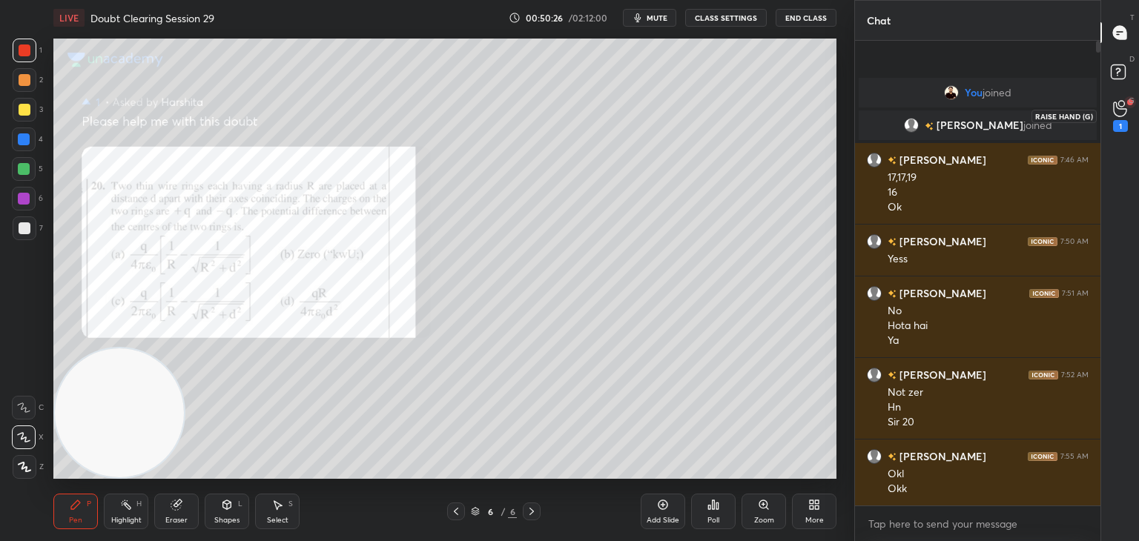
click at [1122, 116] on icon at bounding box center [1120, 108] width 14 height 17
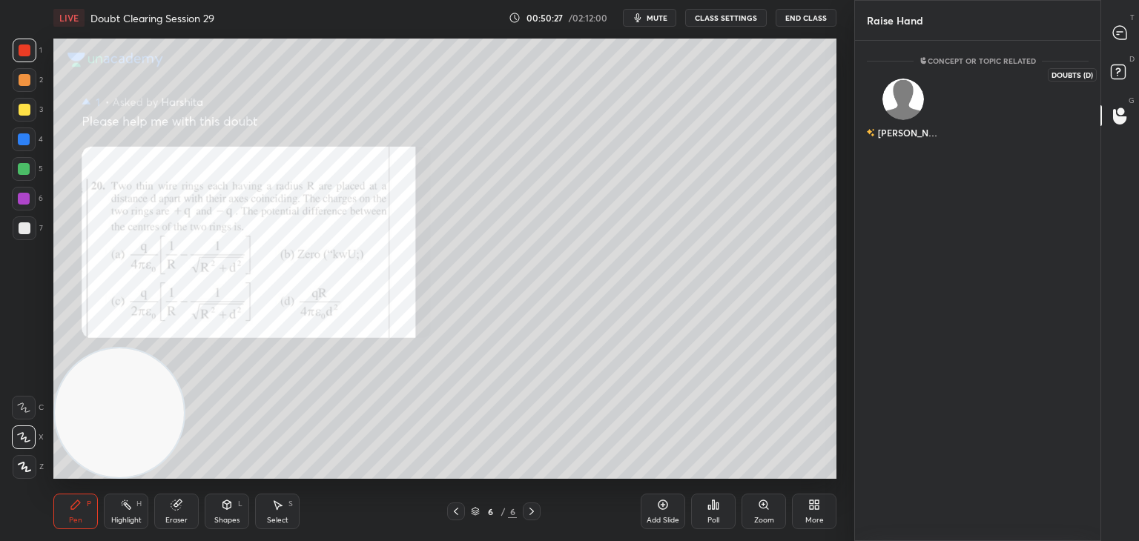
click at [1116, 70] on rect at bounding box center [1118, 72] width 14 height 14
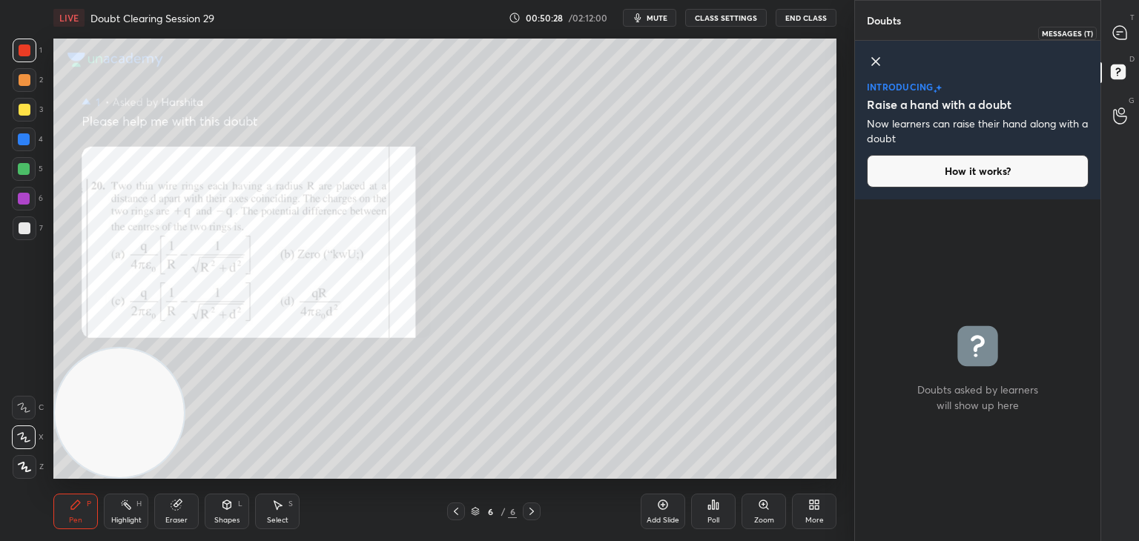
click at [1119, 37] on icon at bounding box center [1119, 32] width 13 height 13
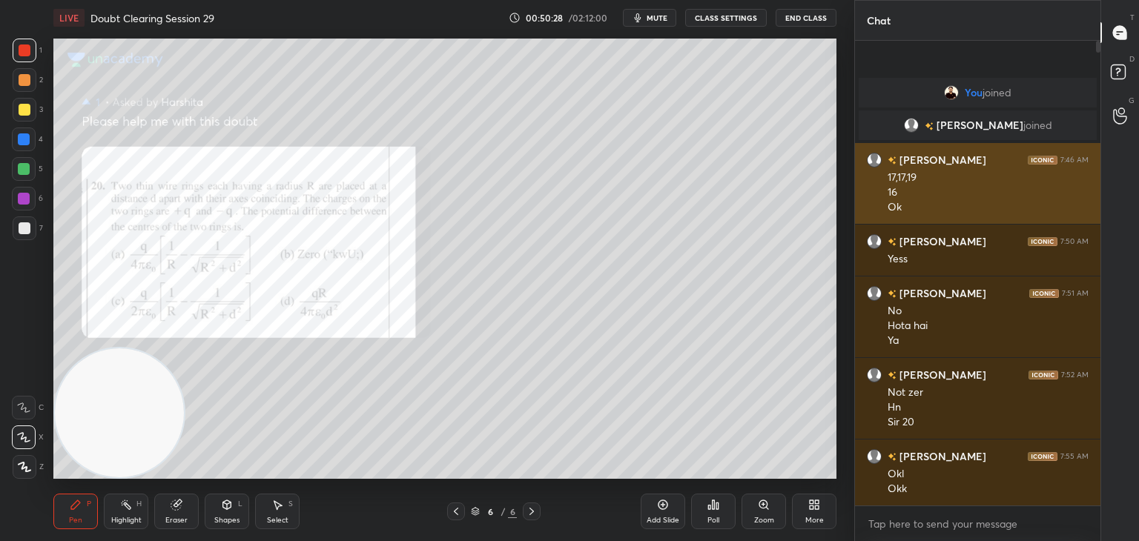
scroll to position [461, 241]
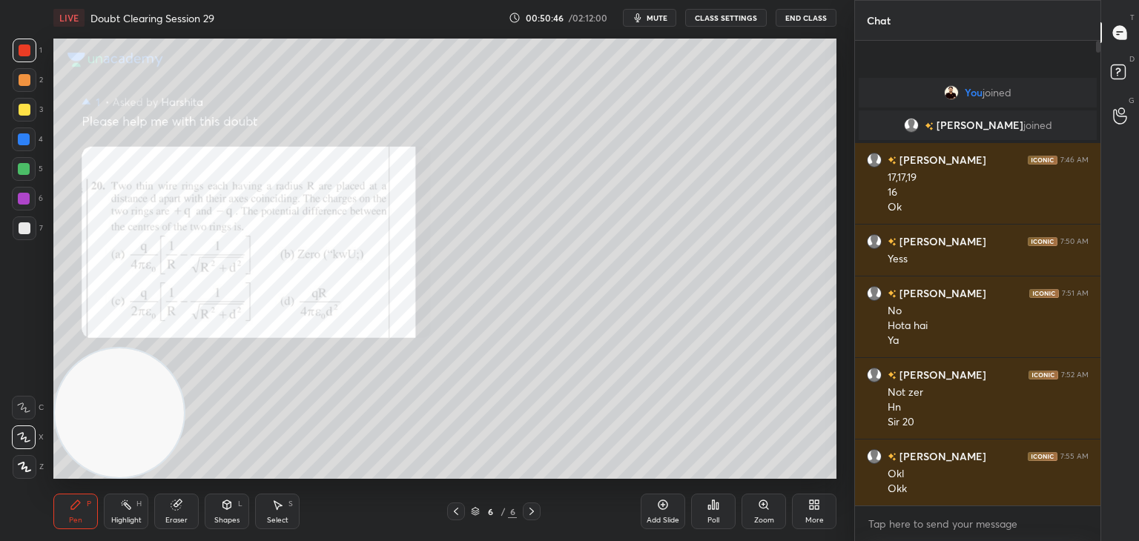
click at [179, 511] on icon at bounding box center [177, 505] width 12 height 12
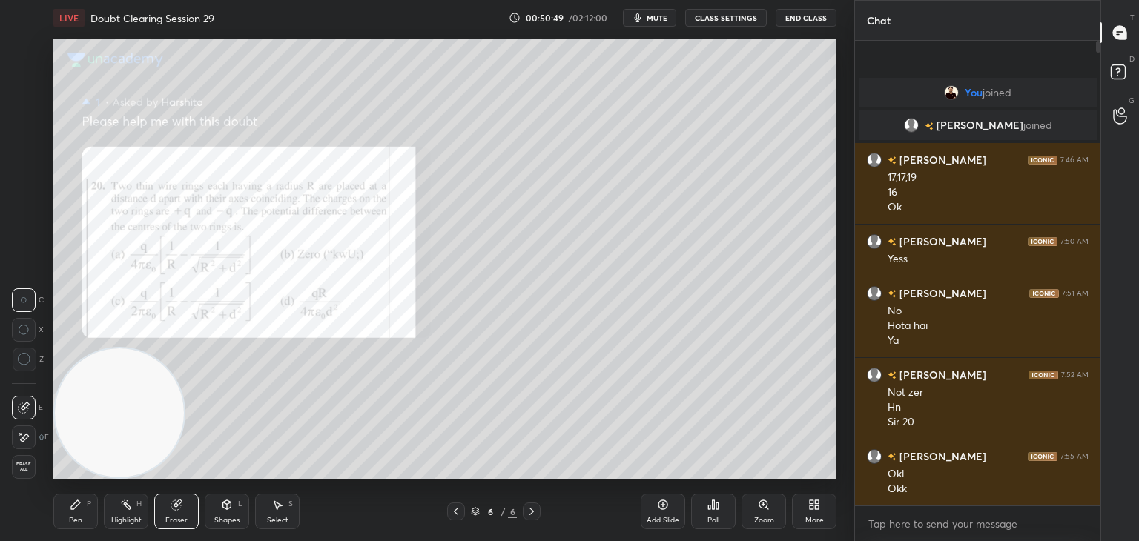
click at [85, 509] on div "Pen P" at bounding box center [75, 512] width 44 height 36
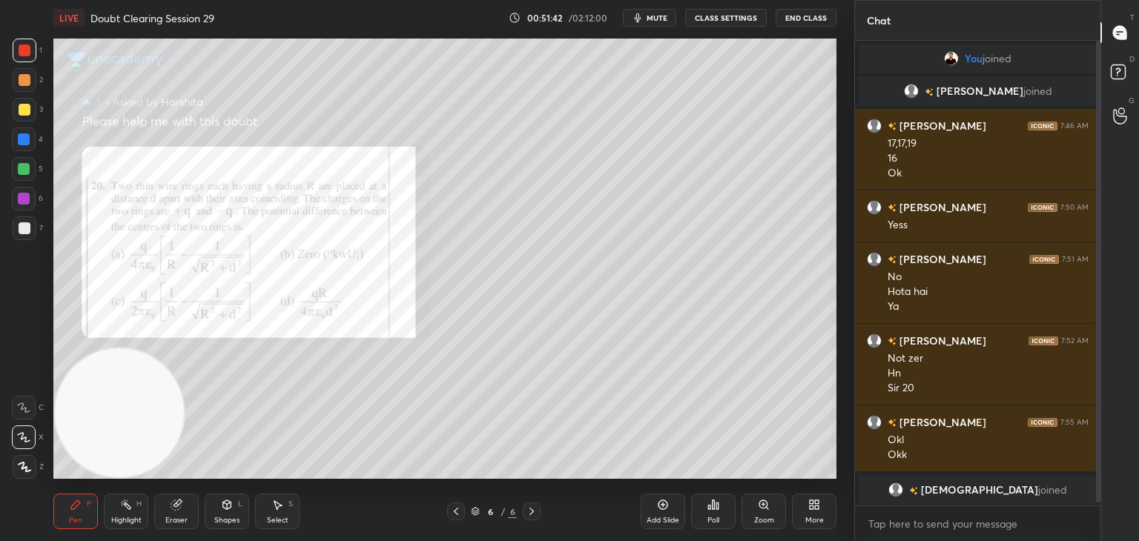
click at [666, 515] on div "Add Slide" at bounding box center [663, 512] width 44 height 36
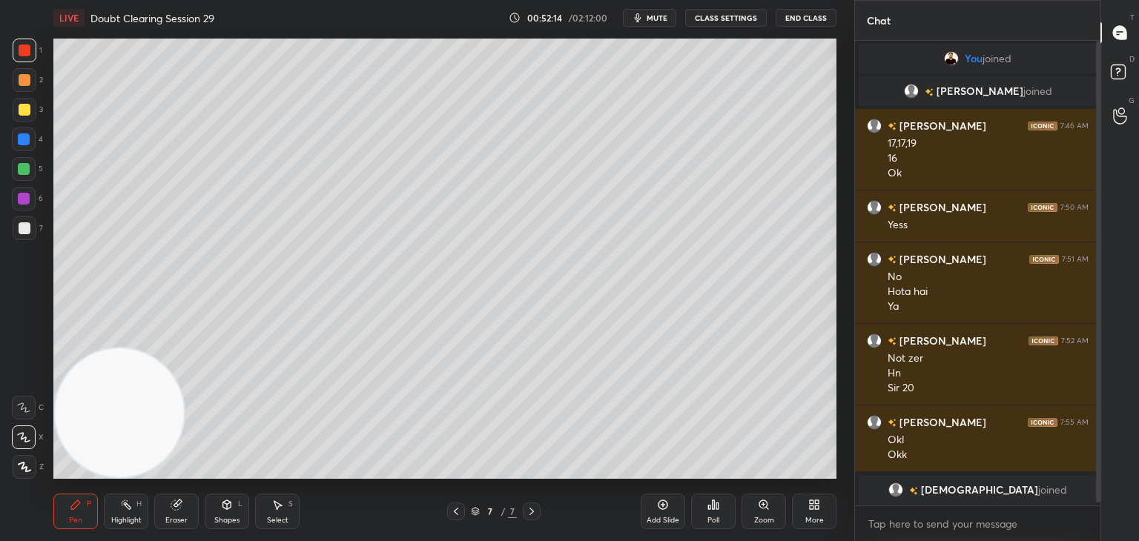
click at [456, 510] on icon at bounding box center [456, 511] width 4 height 7
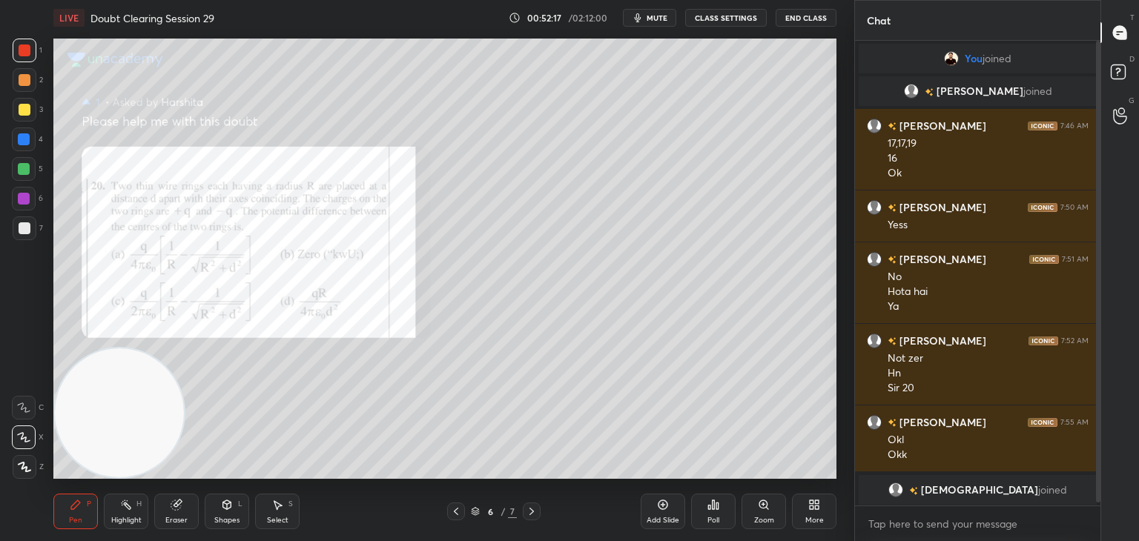
click at [540, 511] on div at bounding box center [532, 512] width 18 height 18
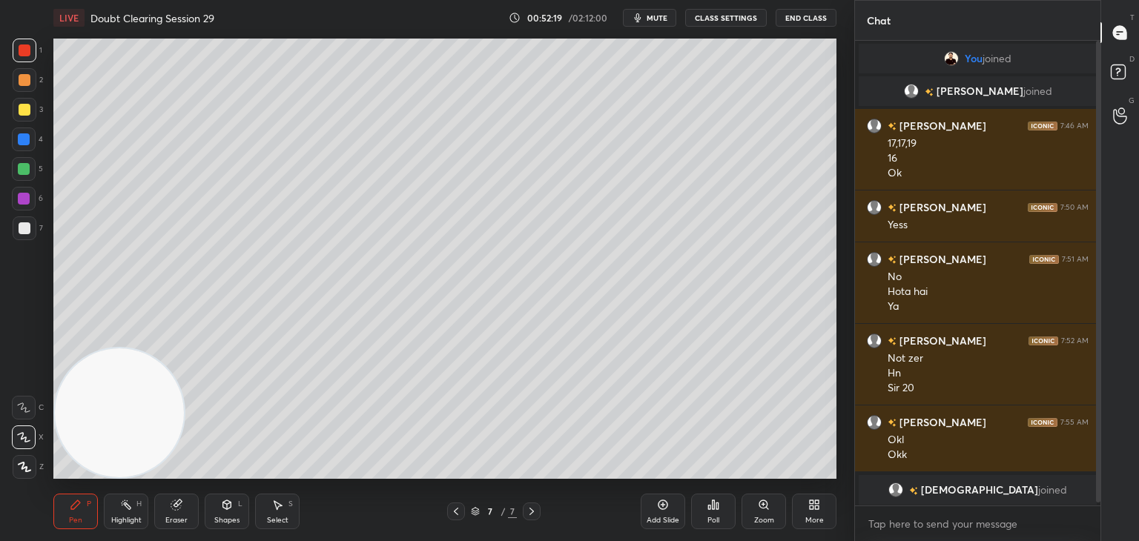
click at [460, 509] on icon at bounding box center [456, 512] width 12 height 12
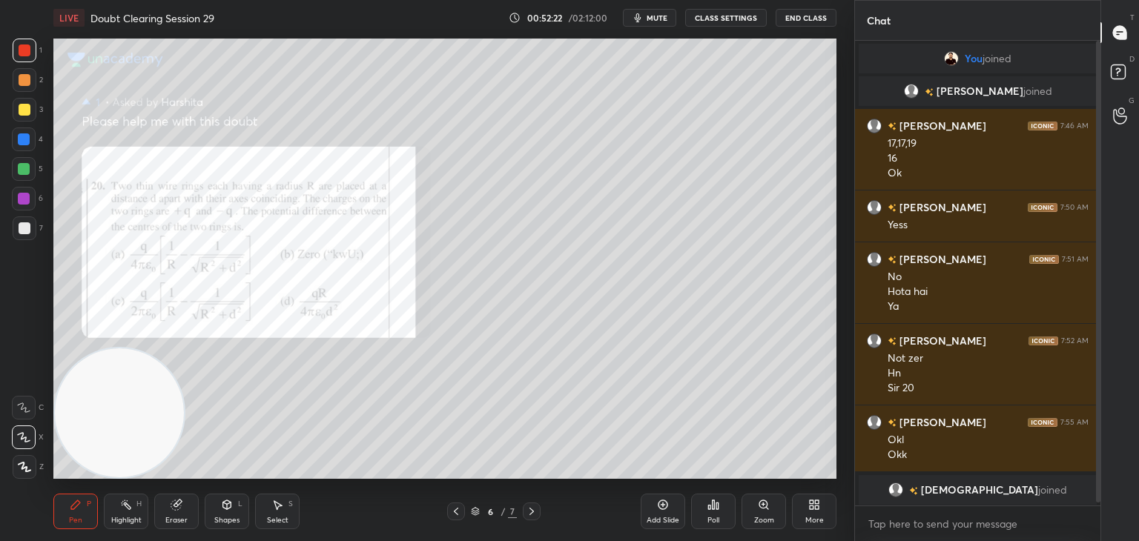
click at [534, 514] on icon at bounding box center [532, 512] width 12 height 12
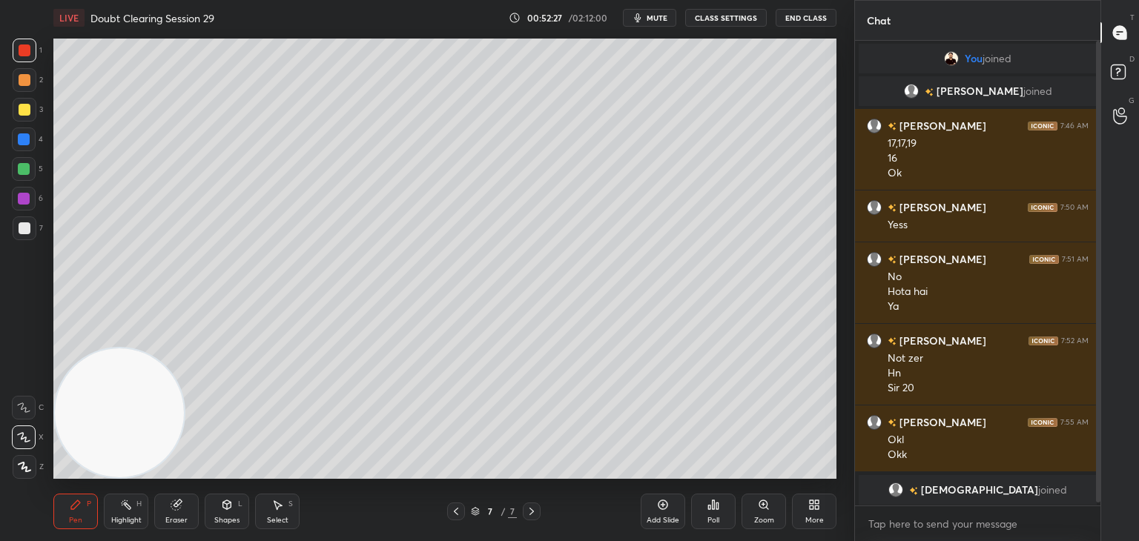
click at [455, 511] on icon at bounding box center [456, 511] width 4 height 7
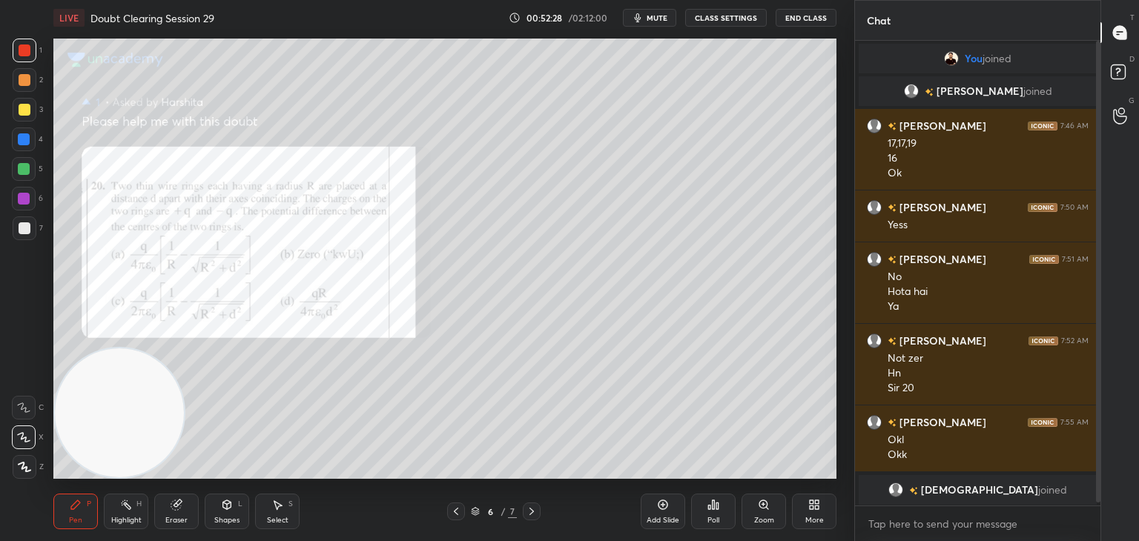
click at [535, 509] on icon at bounding box center [532, 512] width 12 height 12
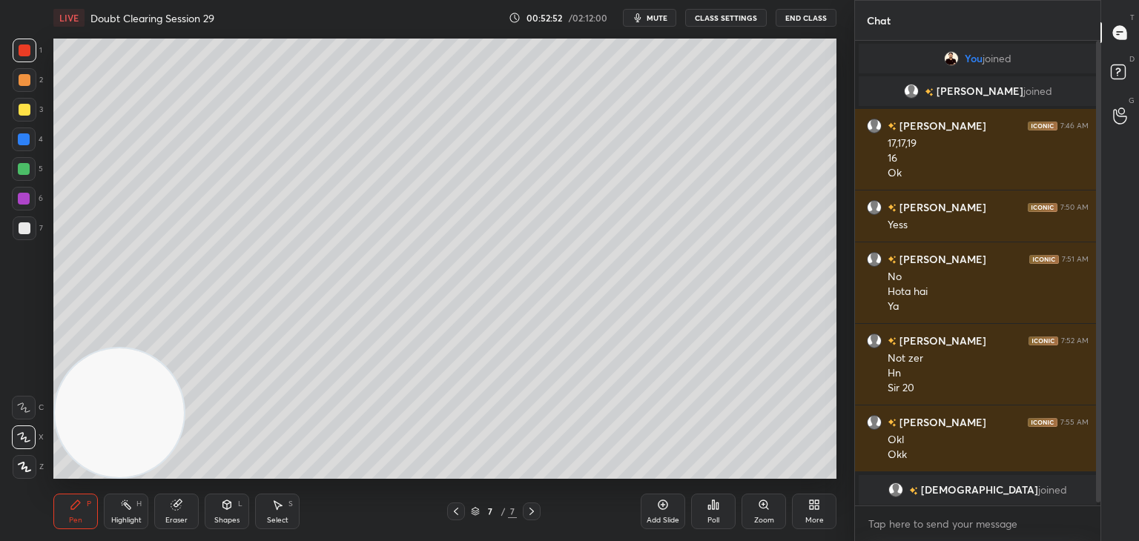
click at [849, 254] on div "1 2 3 4 5 6 7 C X Z C X Z E E Erase all H H LIVE Doubt Clearing Session 29 00:5…" at bounding box center [427, 270] width 854 height 541
click at [452, 514] on icon at bounding box center [456, 512] width 12 height 12
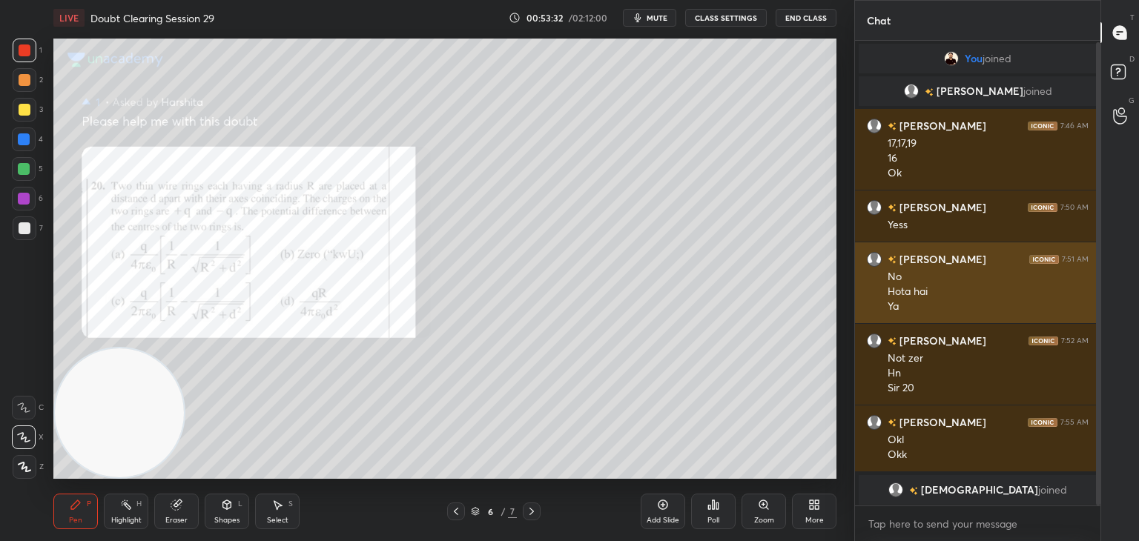
scroll to position [1, 0]
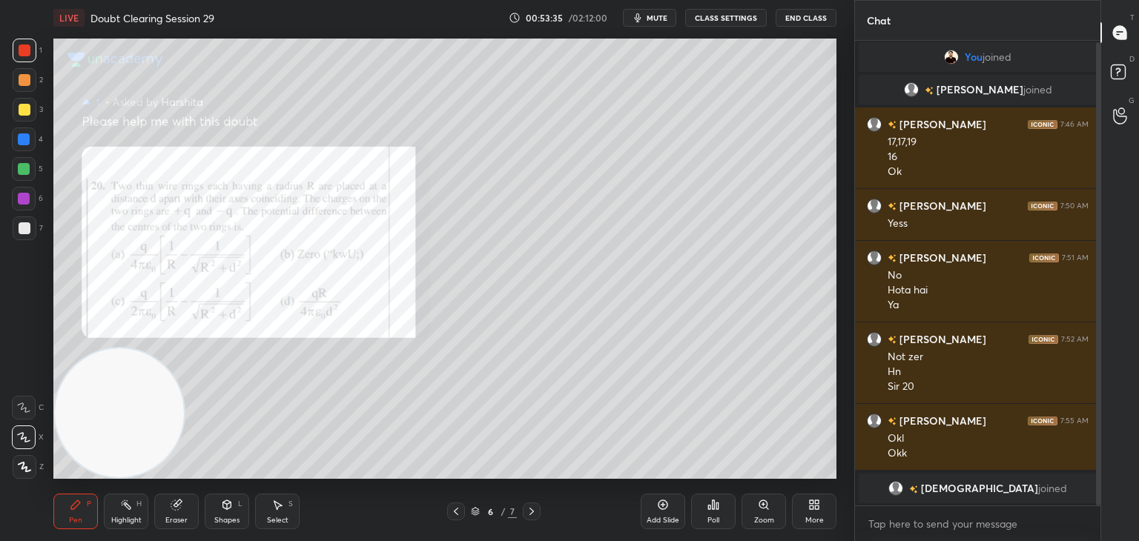
click at [662, 16] on span "mute" at bounding box center [657, 18] width 21 height 10
click at [1126, 71] on icon at bounding box center [1120, 74] width 27 height 27
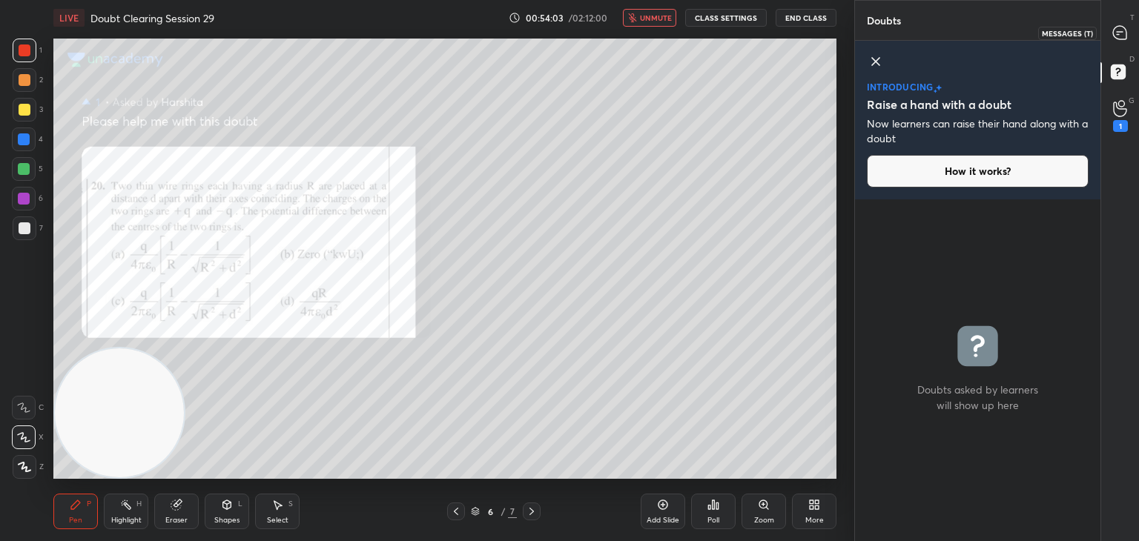
click at [1121, 36] on icon at bounding box center [1119, 32] width 13 height 13
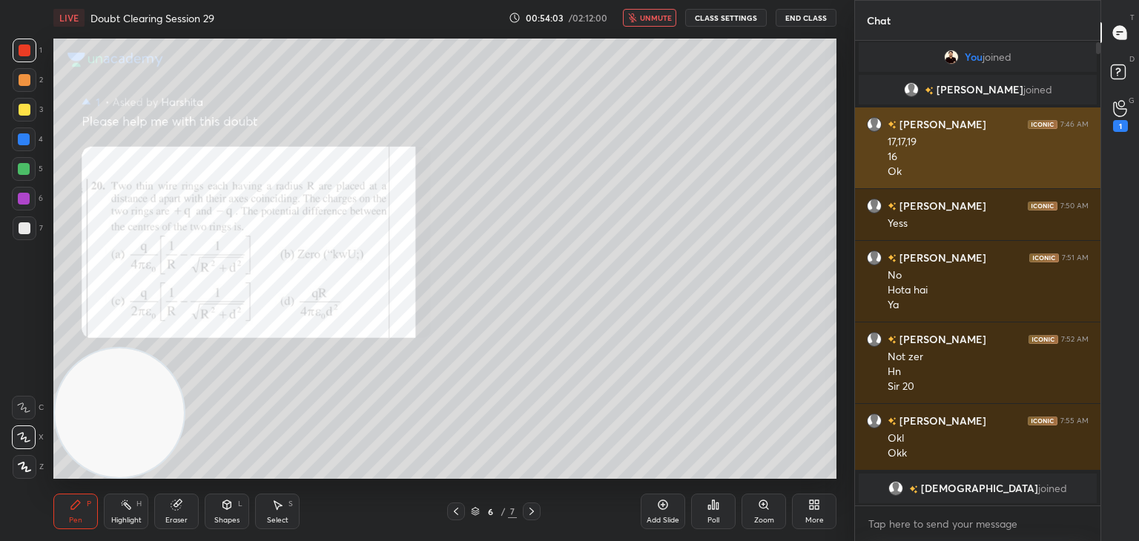
scroll to position [53, 0]
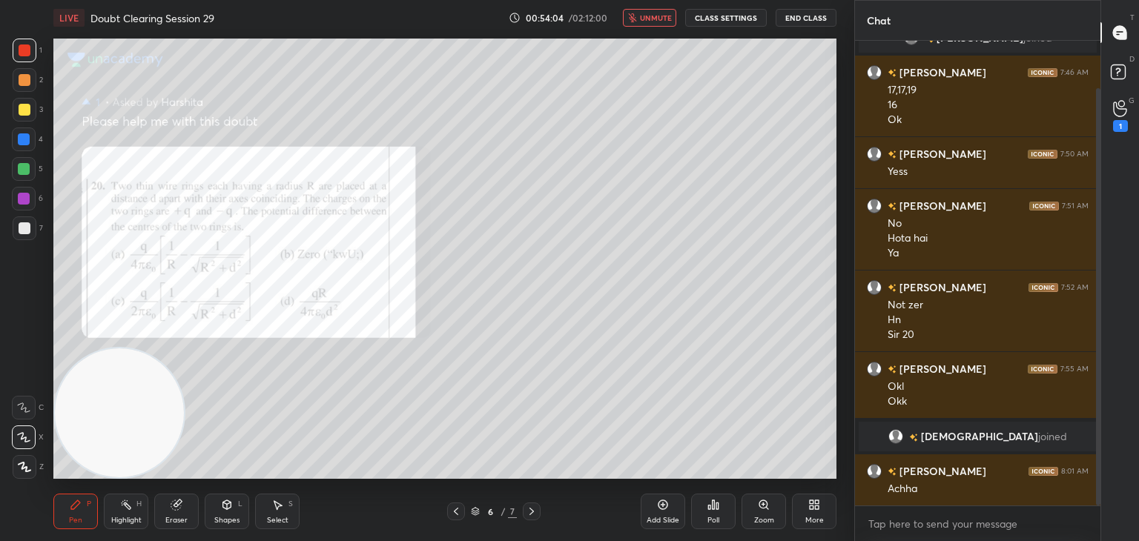
click at [446, 509] on div "6 / 7" at bounding box center [494, 512] width 294 height 18
click at [458, 509] on icon at bounding box center [456, 512] width 12 height 12
click at [460, 510] on icon at bounding box center [456, 512] width 12 height 12
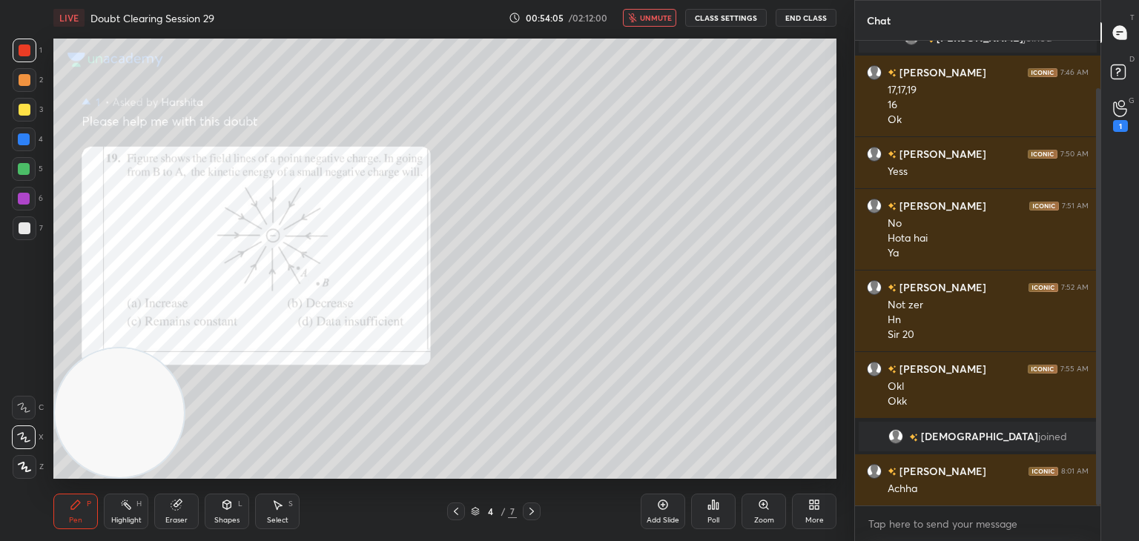
click at [460, 511] on icon at bounding box center [456, 512] width 12 height 12
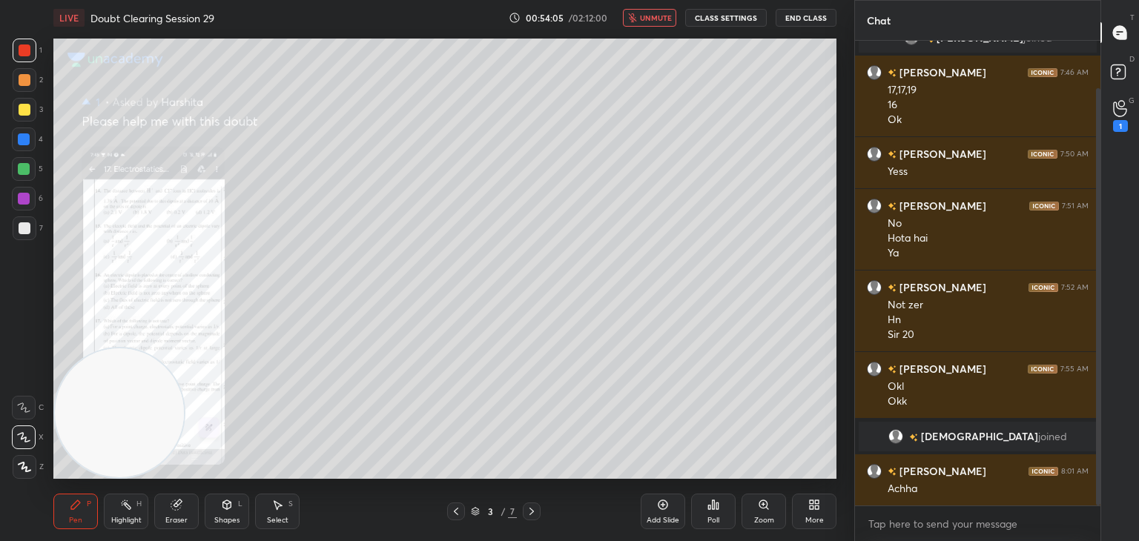
click at [461, 511] on icon at bounding box center [456, 512] width 12 height 12
click at [461, 512] on icon at bounding box center [456, 512] width 12 height 12
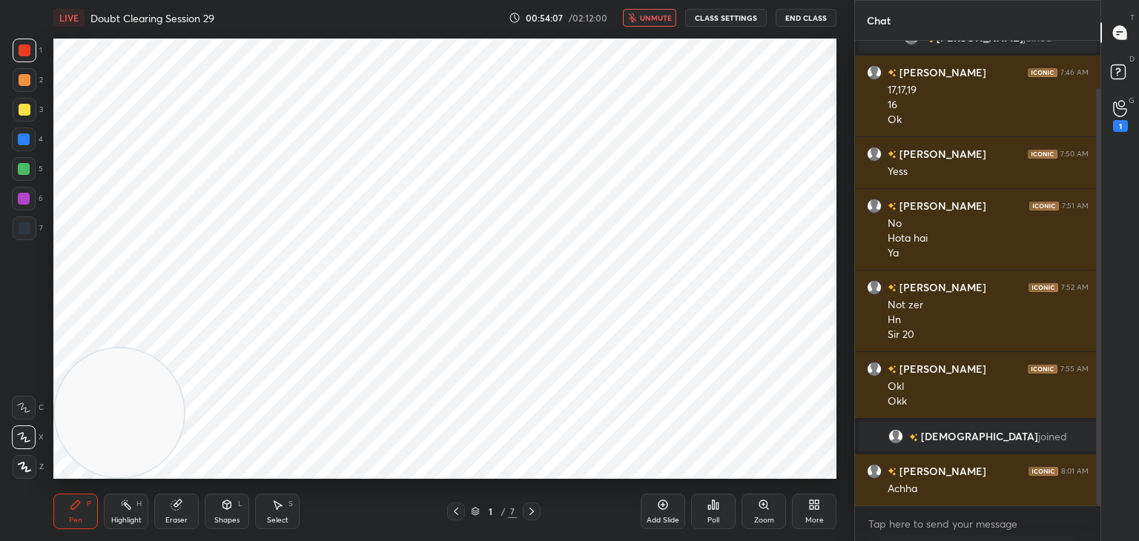
click at [526, 512] on icon at bounding box center [532, 512] width 12 height 12
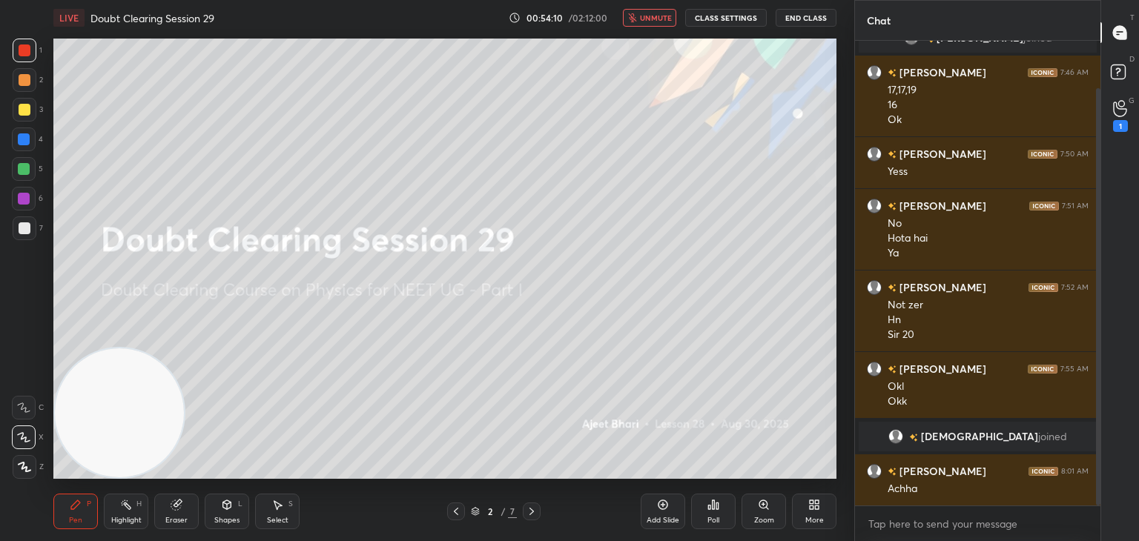
click at [33, 236] on div at bounding box center [25, 229] width 24 height 24
click at [168, 523] on div "Eraser" at bounding box center [176, 520] width 22 height 7
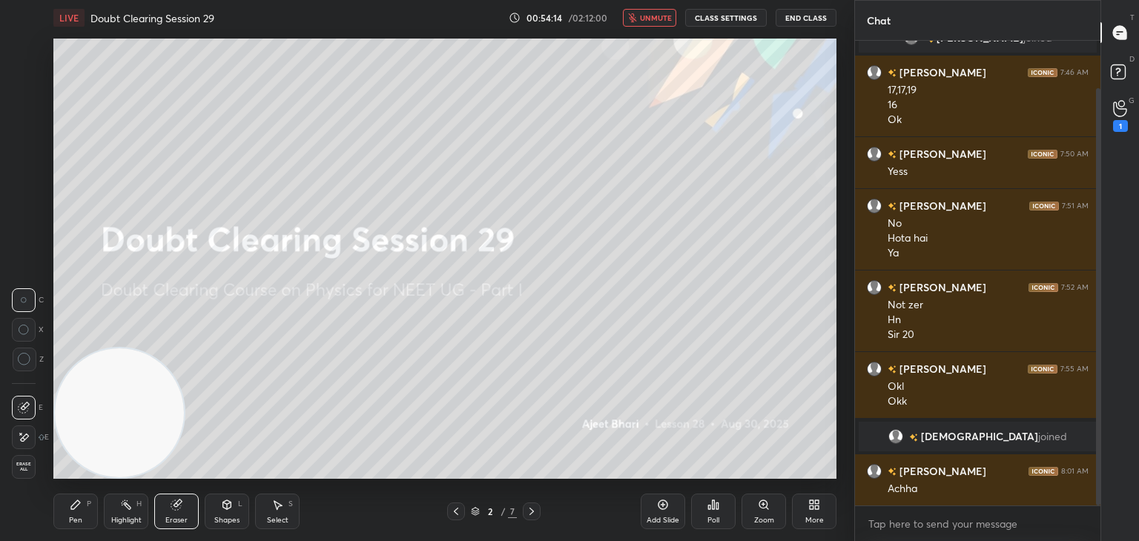
click at [20, 463] on span "Erase all" at bounding box center [24, 467] width 22 height 10
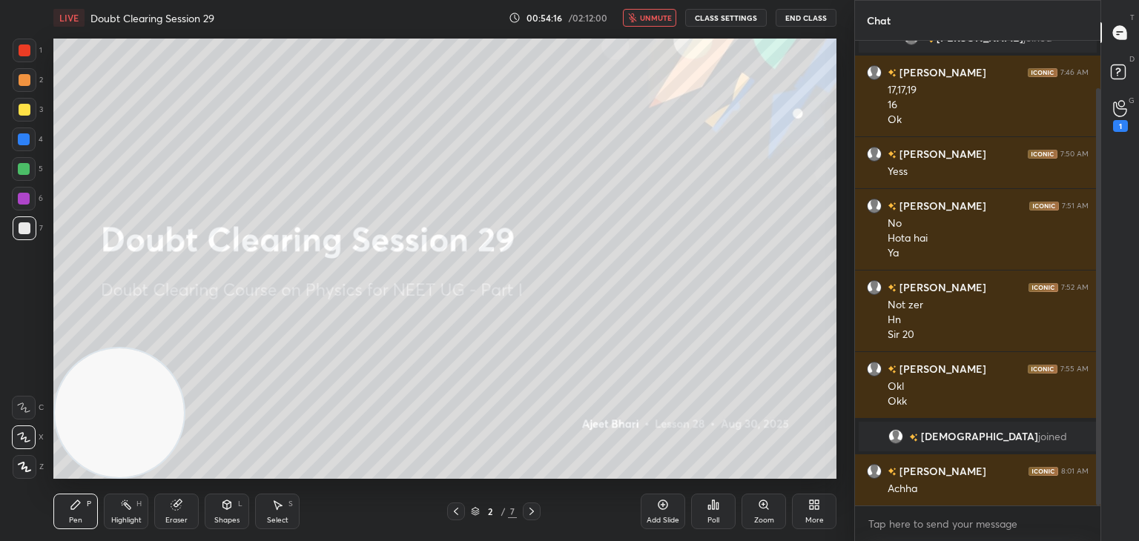
click at [175, 514] on div "Eraser" at bounding box center [176, 512] width 44 height 36
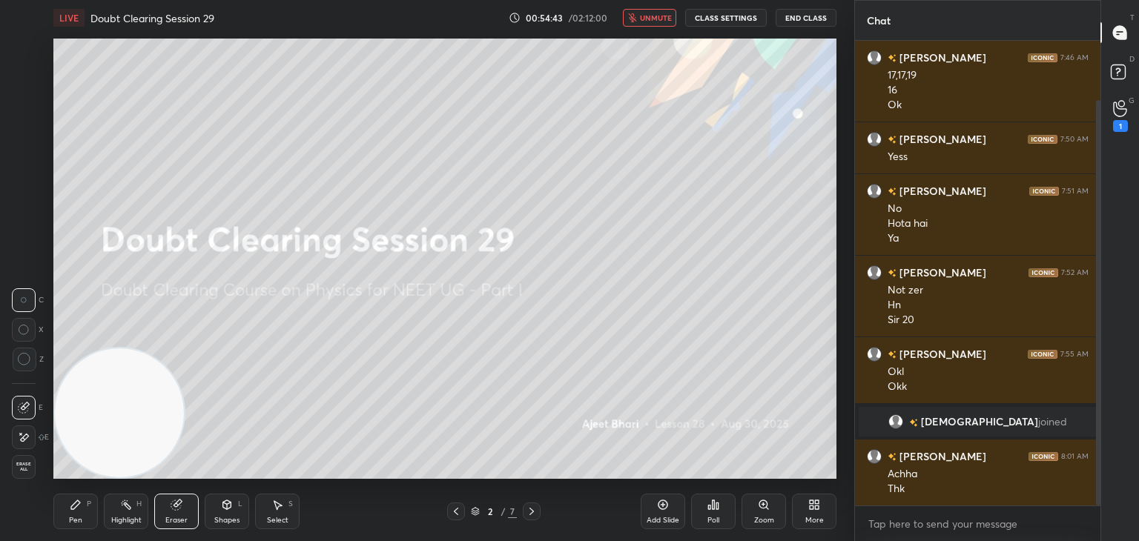
scroll to position [120, 0]
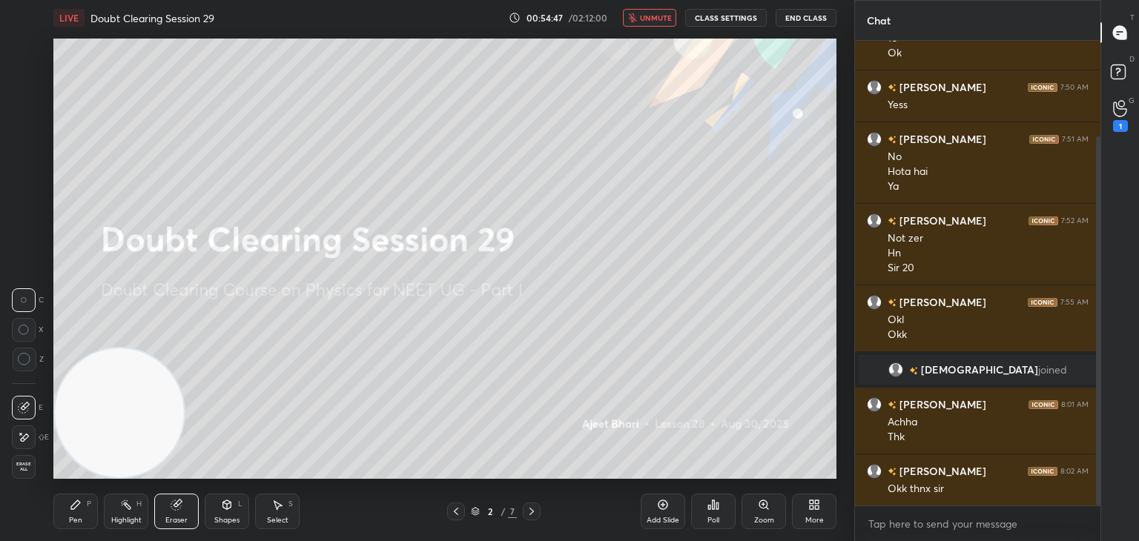
click at [1107, 75] on icon at bounding box center [1120, 74] width 27 height 27
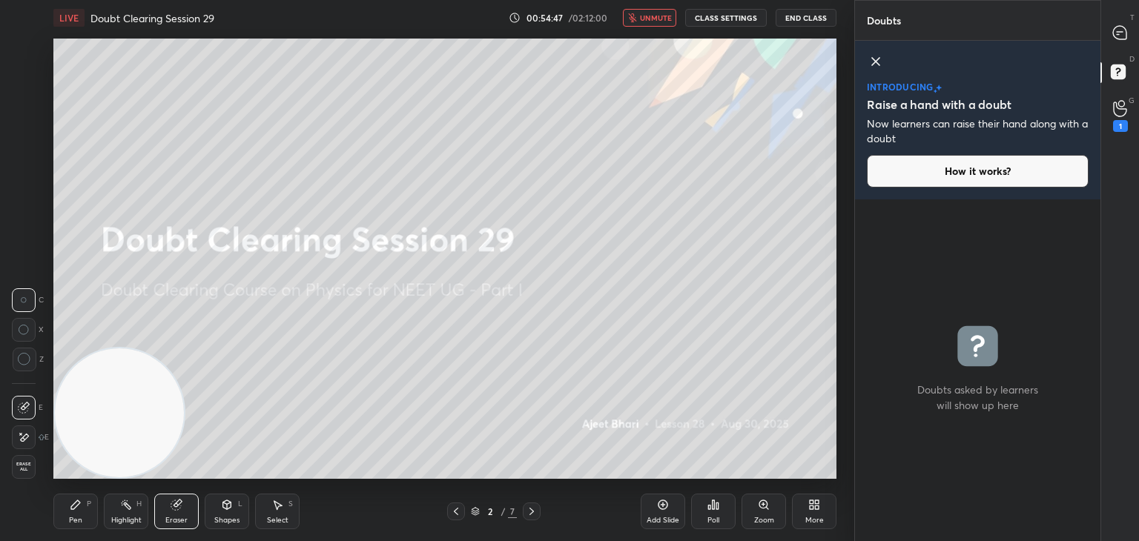
click at [1121, 33] on icon at bounding box center [1119, 32] width 13 height 13
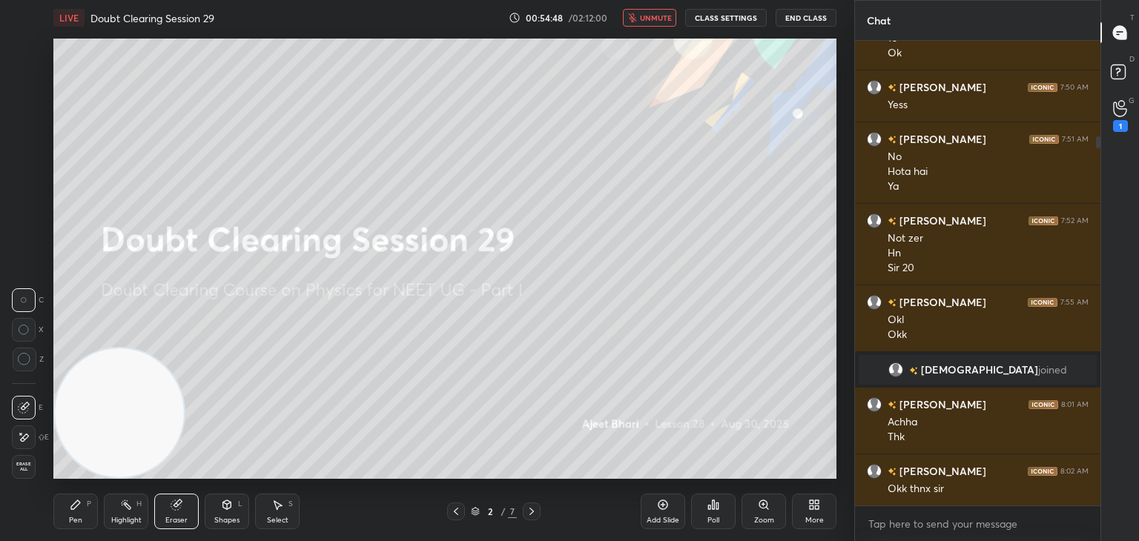
scroll to position [461, 241]
click at [1122, 130] on div "1" at bounding box center [1120, 126] width 15 height 12
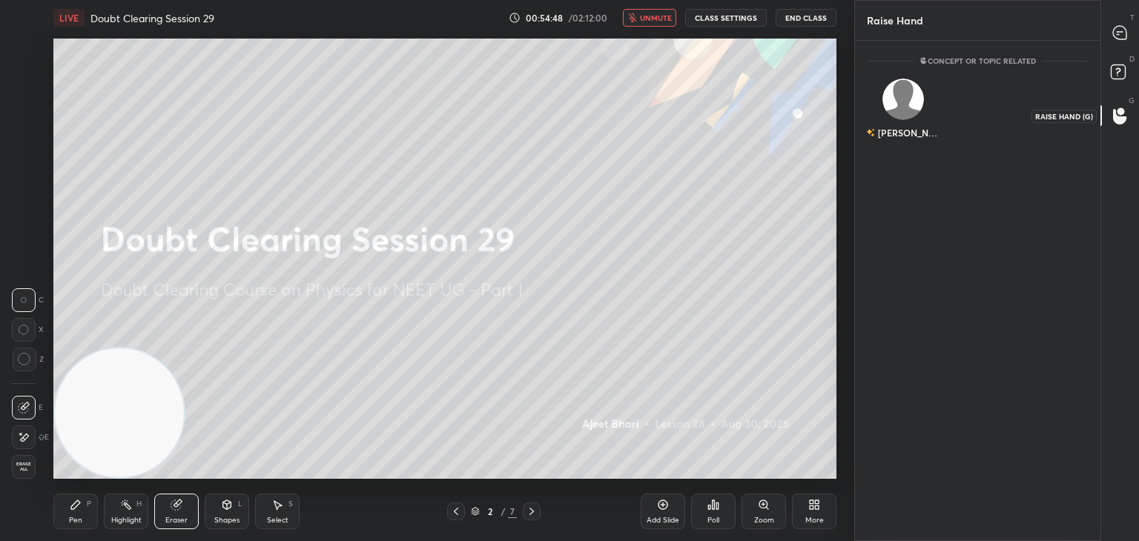
scroll to position [4, 4]
click at [1118, 78] on rect at bounding box center [1118, 72] width 14 height 14
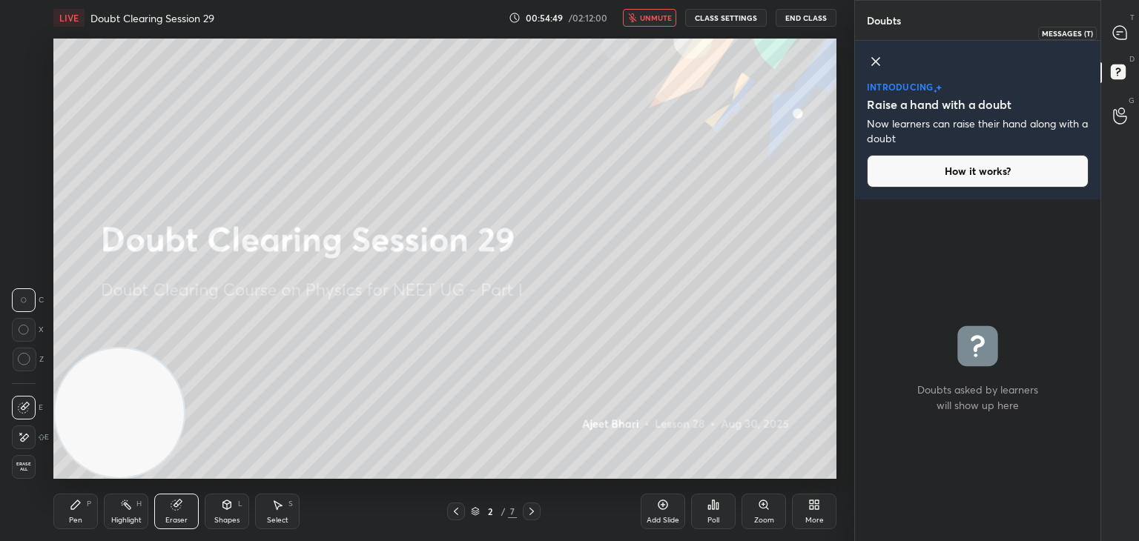
click at [1121, 40] on icon at bounding box center [1120, 33] width 16 height 16
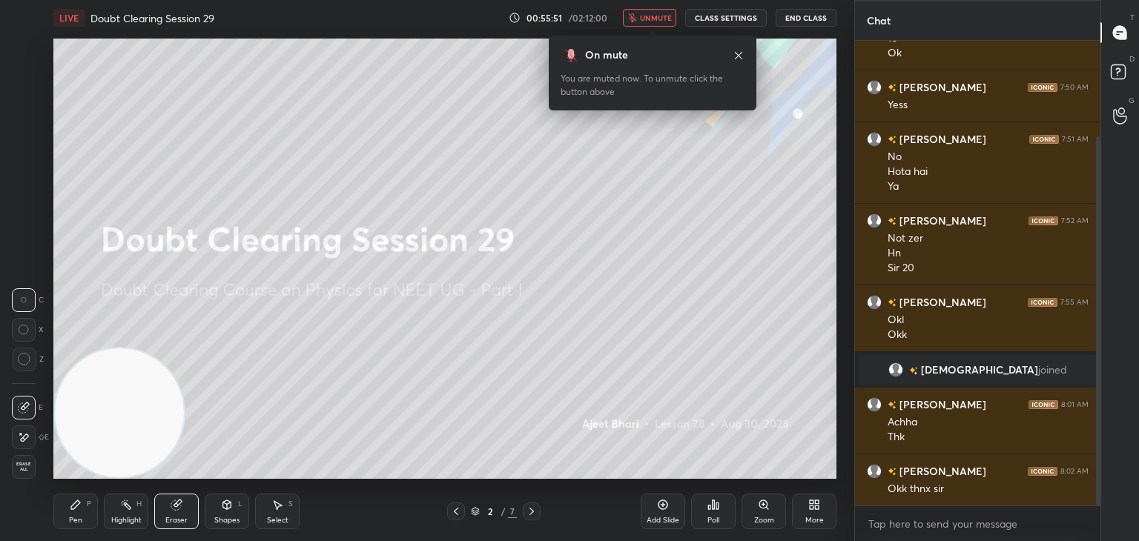
scroll to position [185, 0]
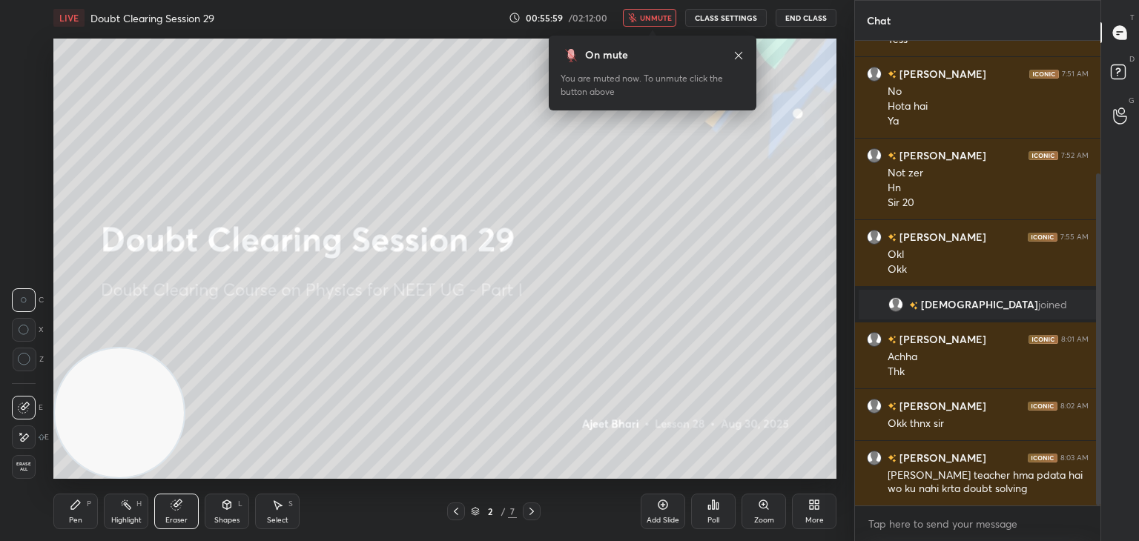
click at [653, 10] on button "unmute" at bounding box center [649, 18] width 53 height 18
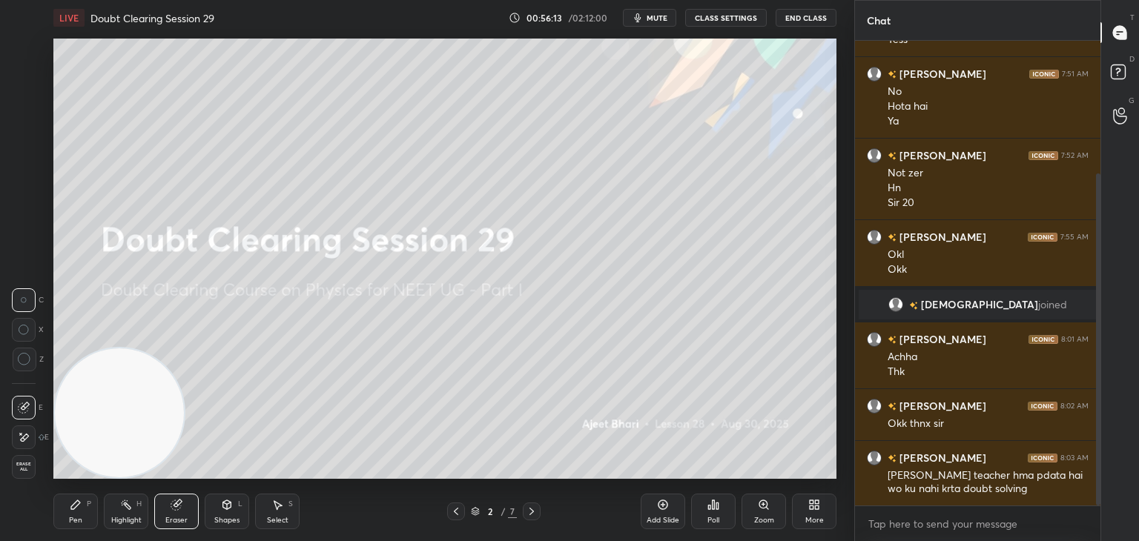
click at [650, 17] on span "mute" at bounding box center [657, 18] width 21 height 10
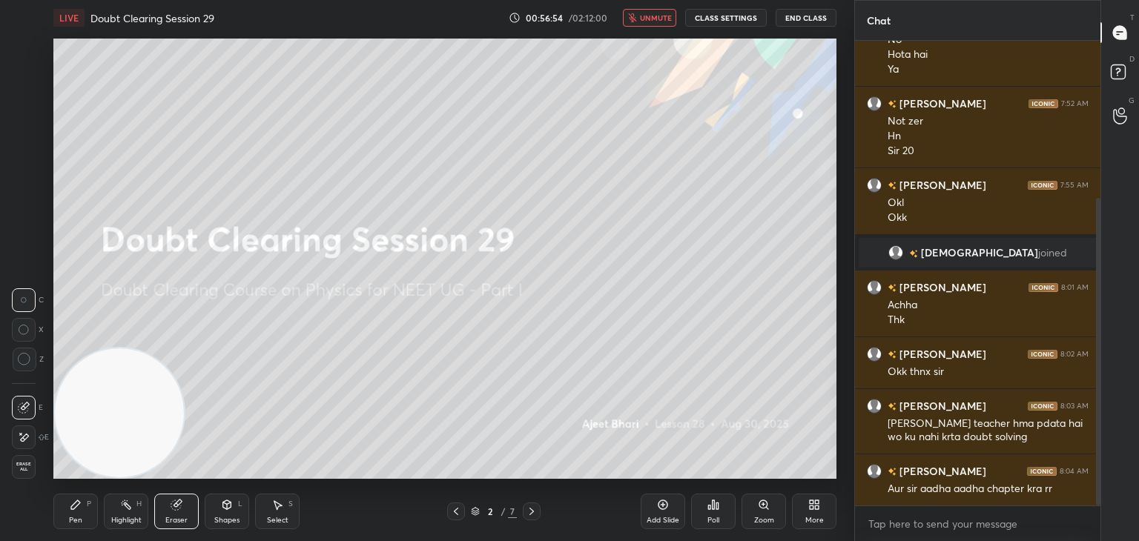
click at [661, 19] on span "unmute" at bounding box center [656, 18] width 32 height 10
click at [659, 16] on span "mute" at bounding box center [657, 18] width 21 height 10
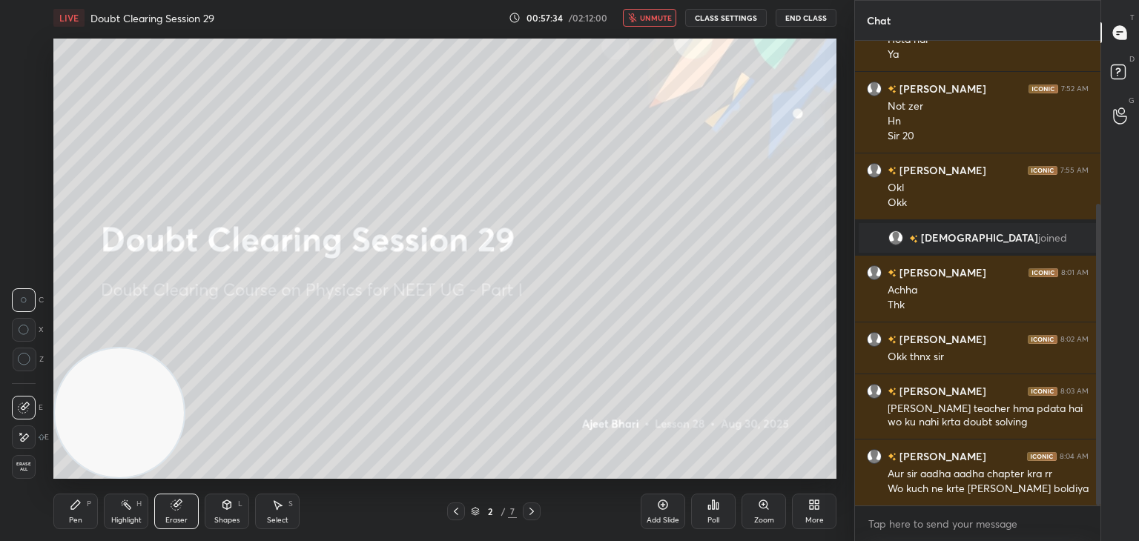
click at [661, 22] on button "unmute" at bounding box center [649, 18] width 53 height 18
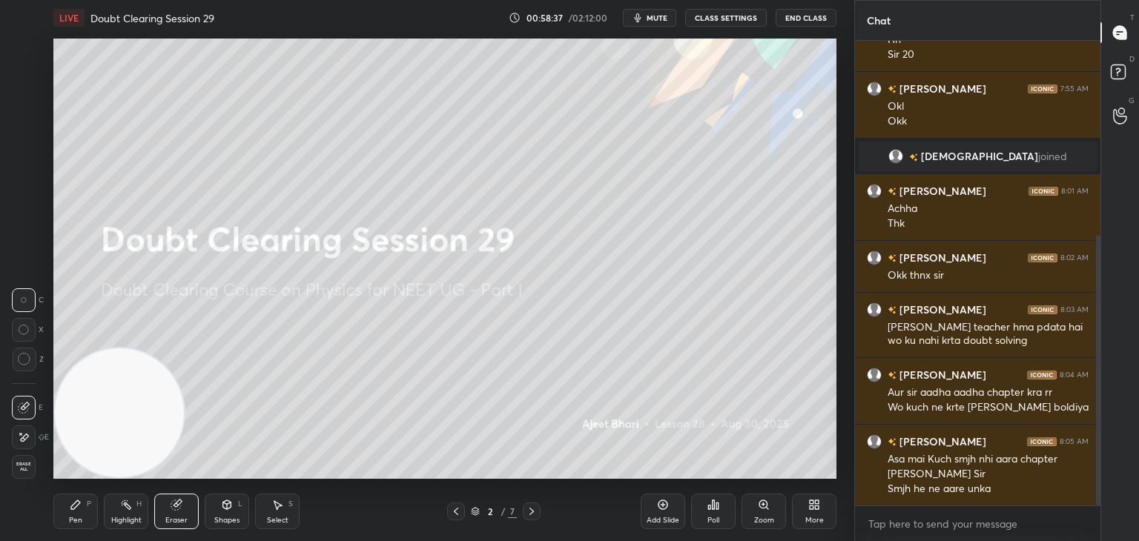
scroll to position [386, 0]
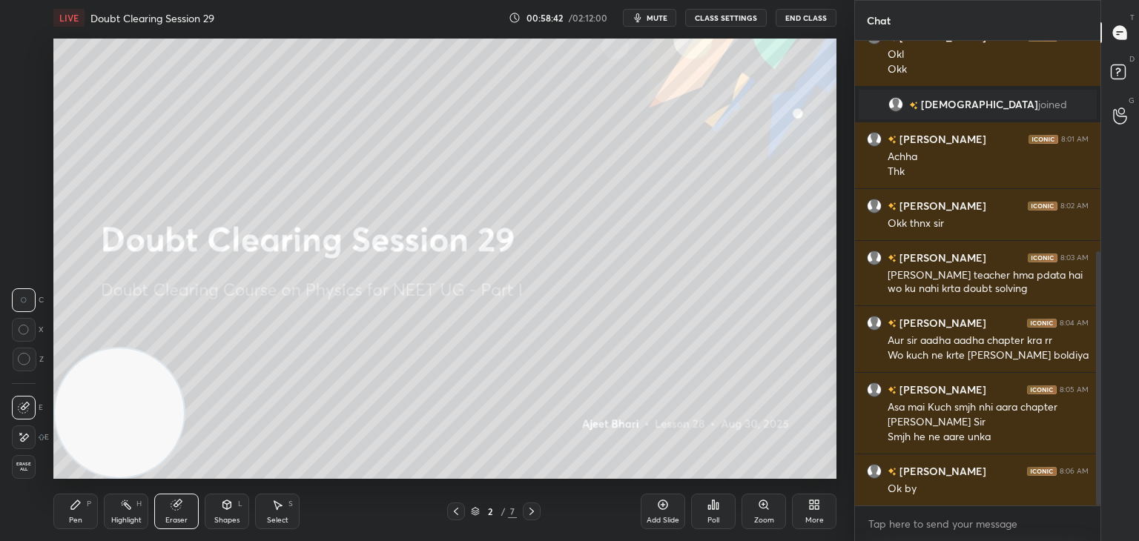
click at [665, 13] on span "mute" at bounding box center [657, 18] width 21 height 10
